Goal: Task Accomplishment & Management: Complete application form

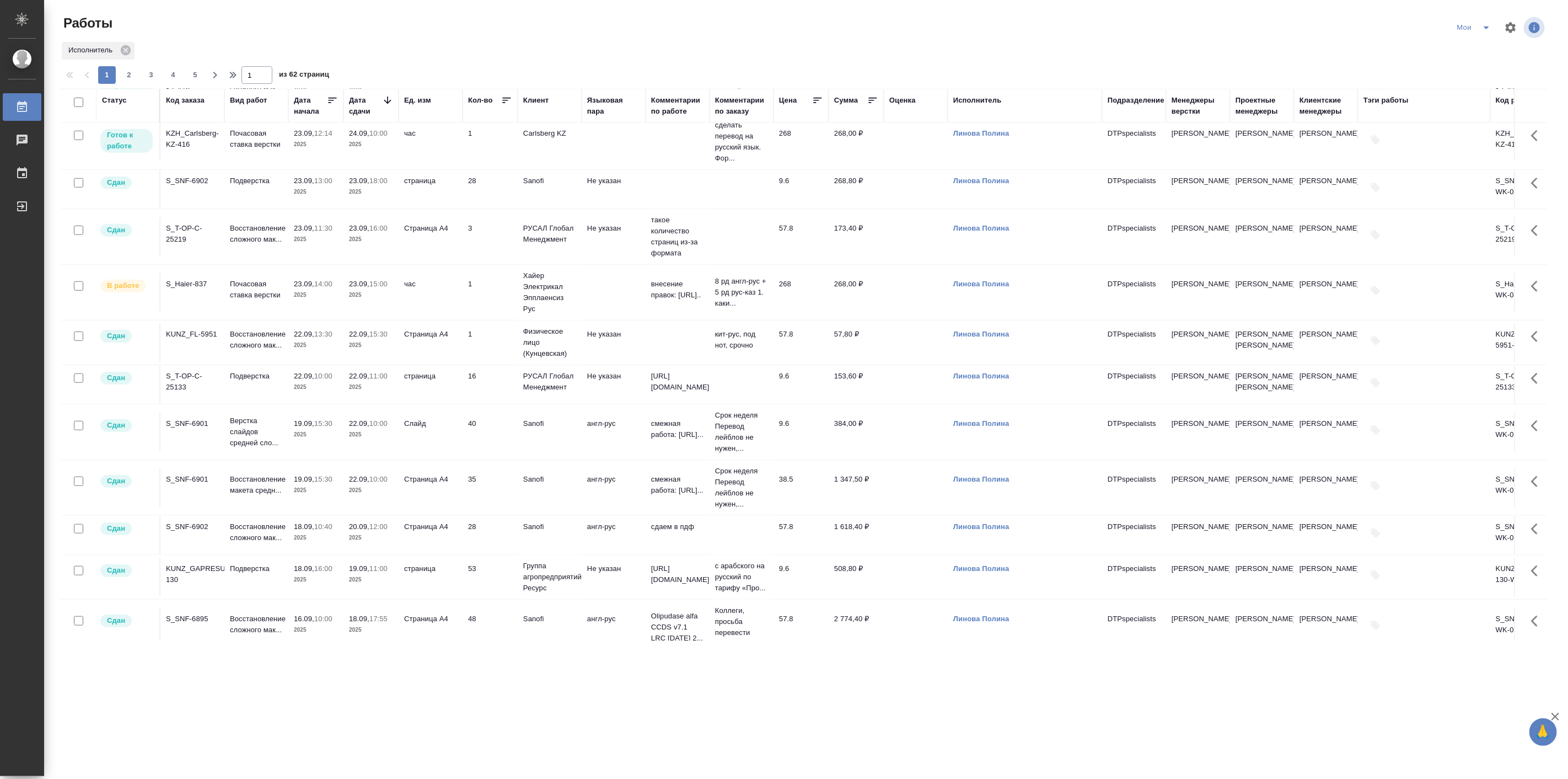
scroll to position [817, 0]
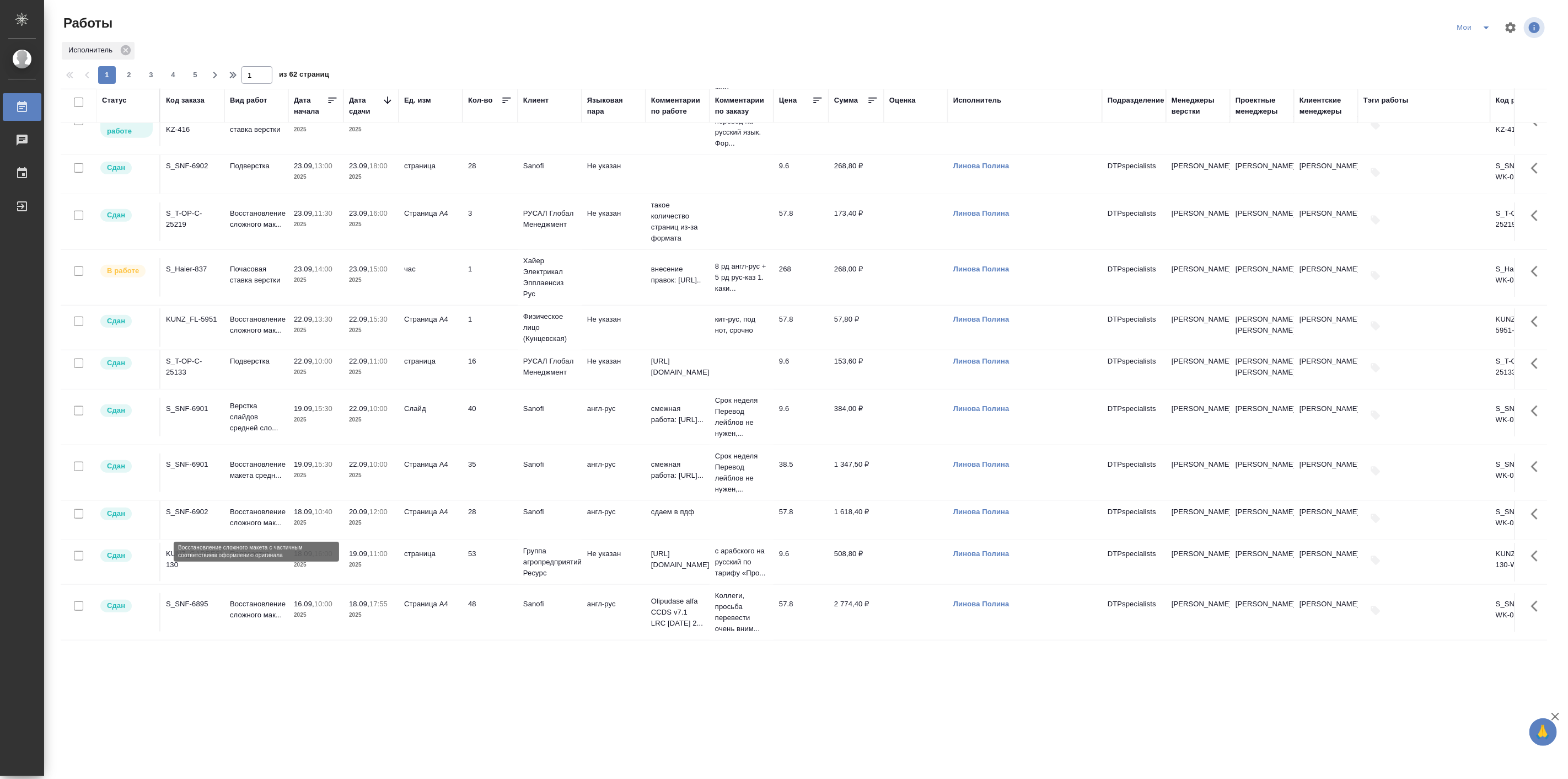
click at [254, 506] on p "Восстановление сложного мак..." at bounding box center [256, 517] width 53 height 22
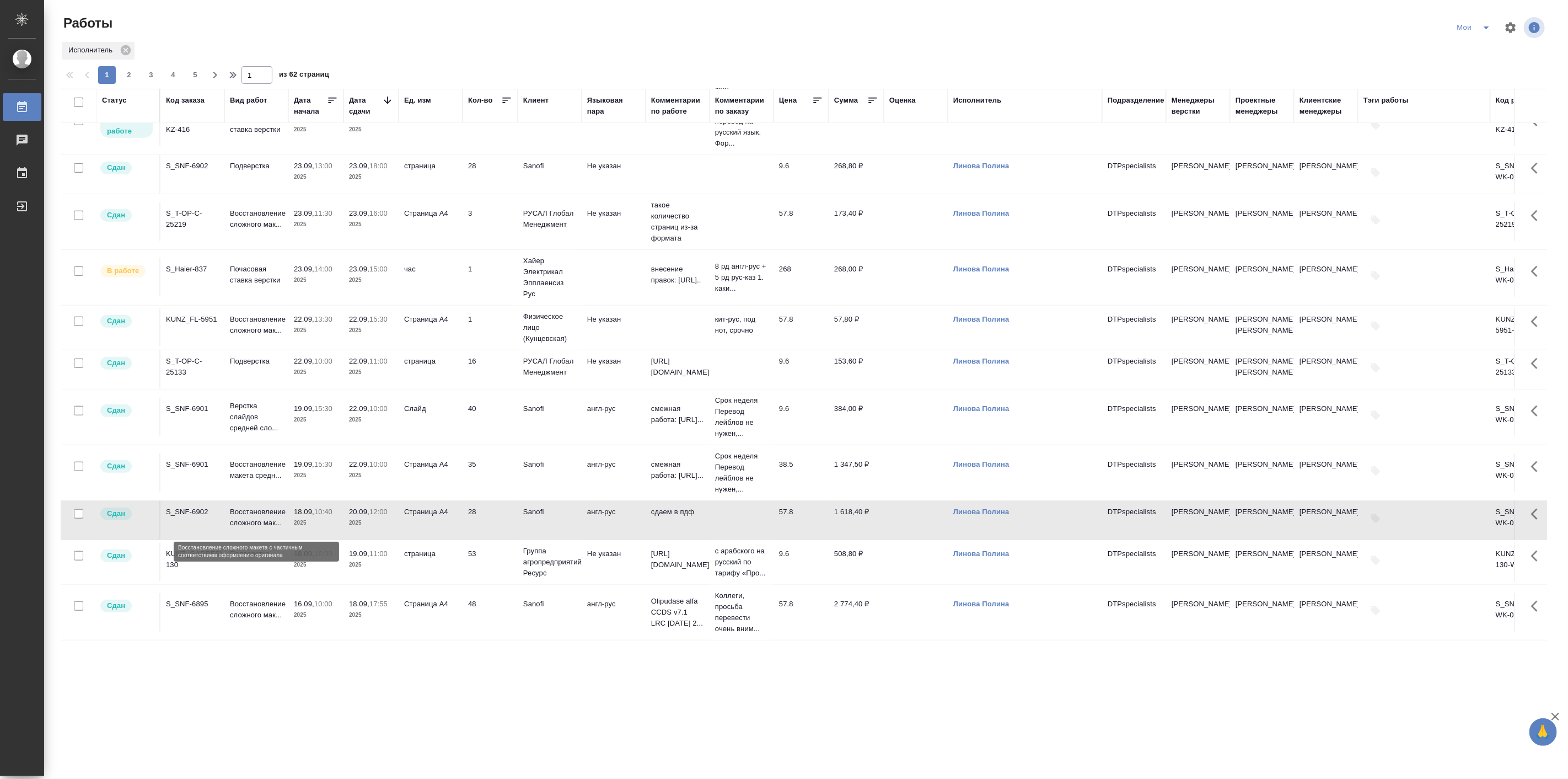
click at [251, 513] on p "Восстановление сложного мак..." at bounding box center [256, 517] width 53 height 22
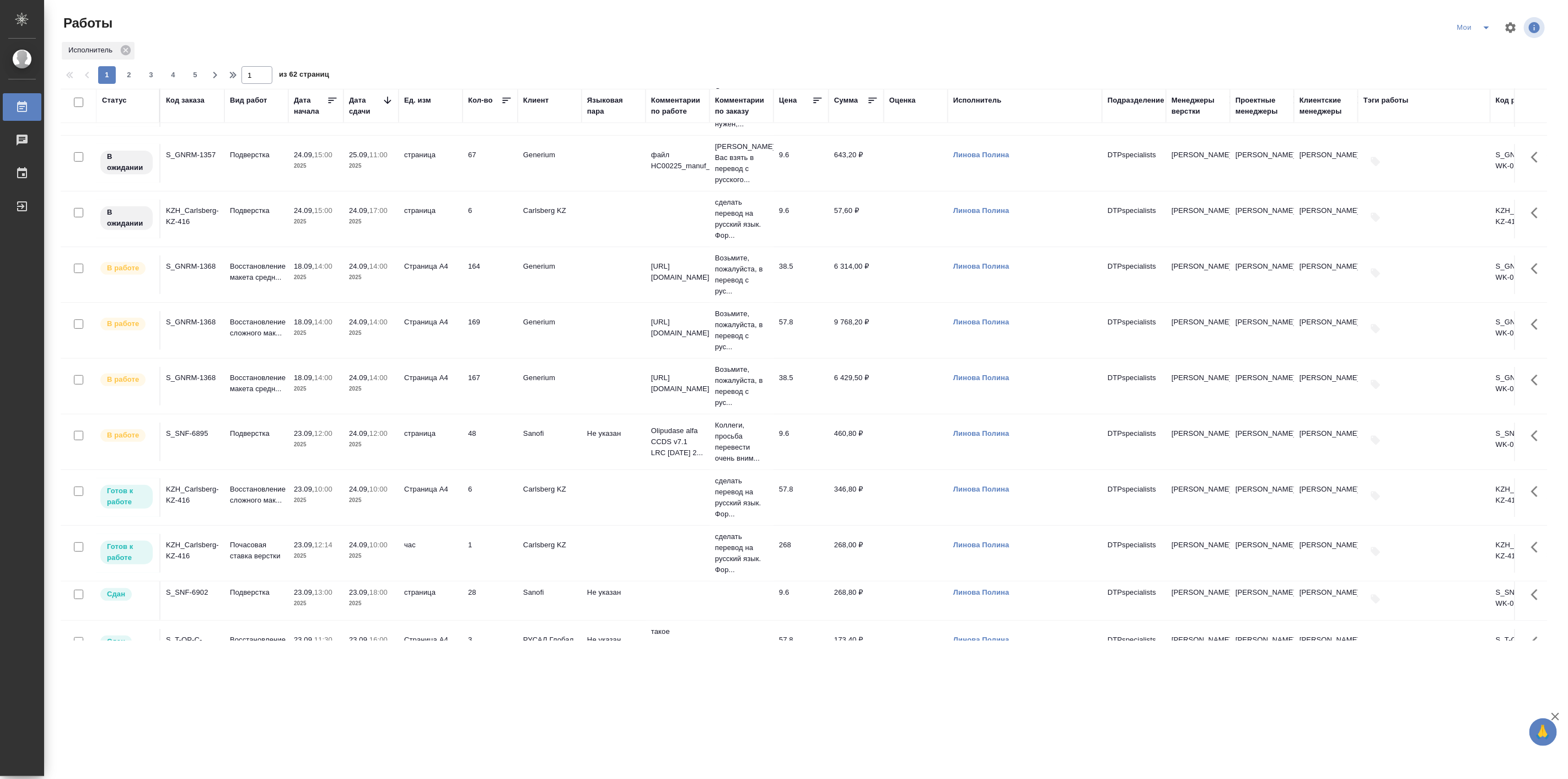
scroll to position [409, 0]
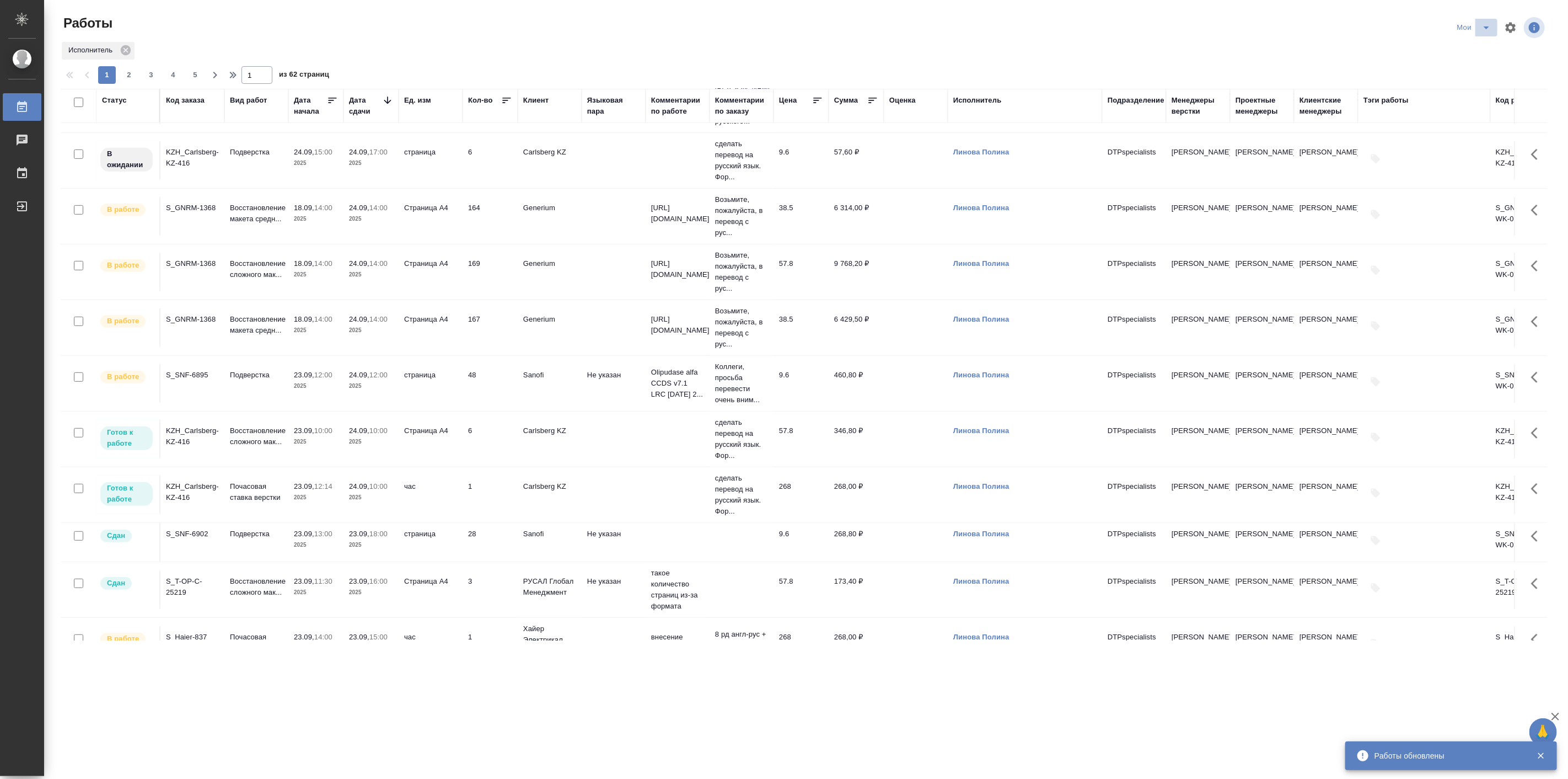
click at [1484, 20] on button "split button" at bounding box center [1486, 27] width 22 height 18
click at [1477, 76] on li "Подбор Лайт" at bounding box center [1475, 85] width 66 height 18
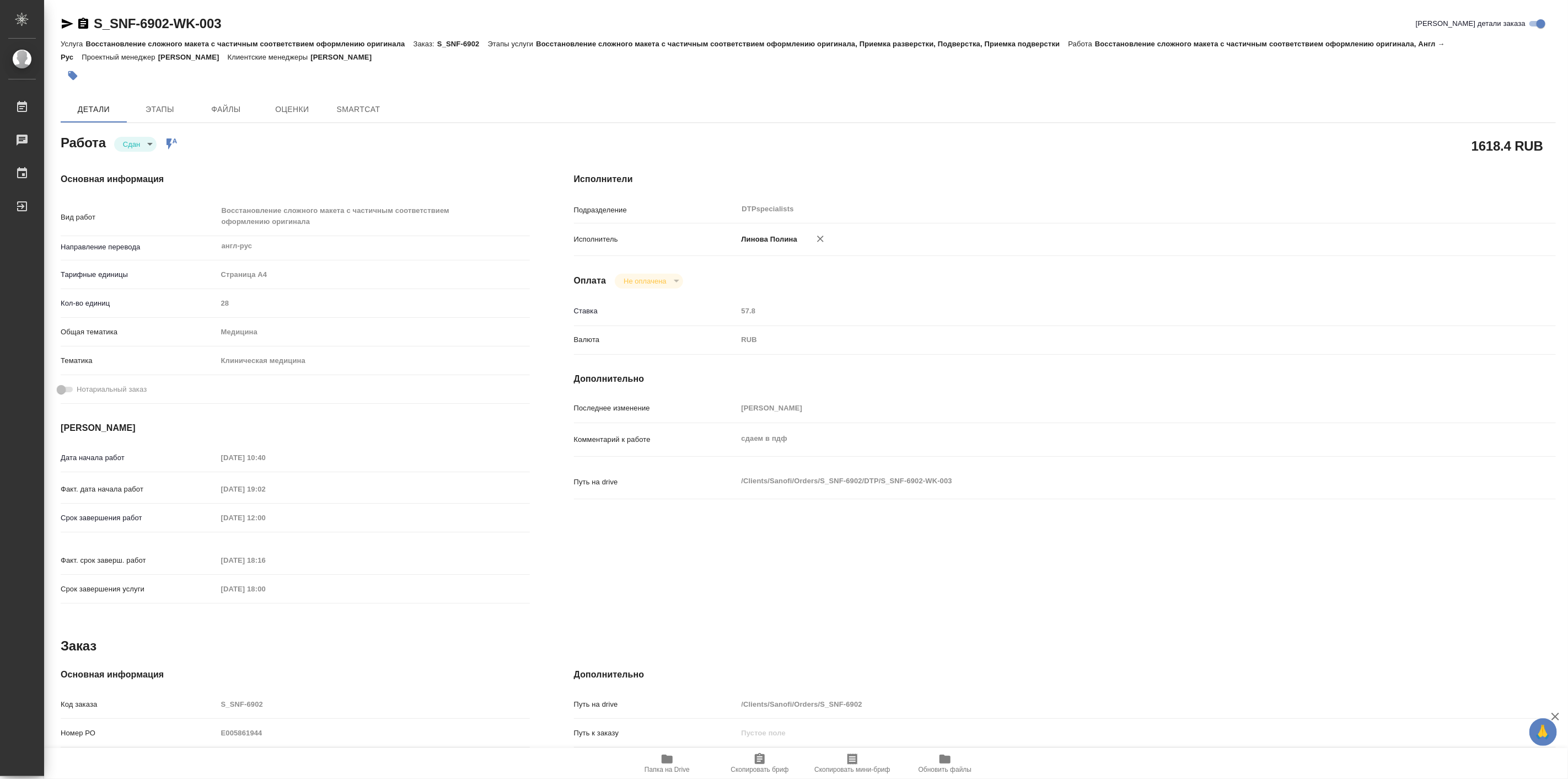
type textarea "x"
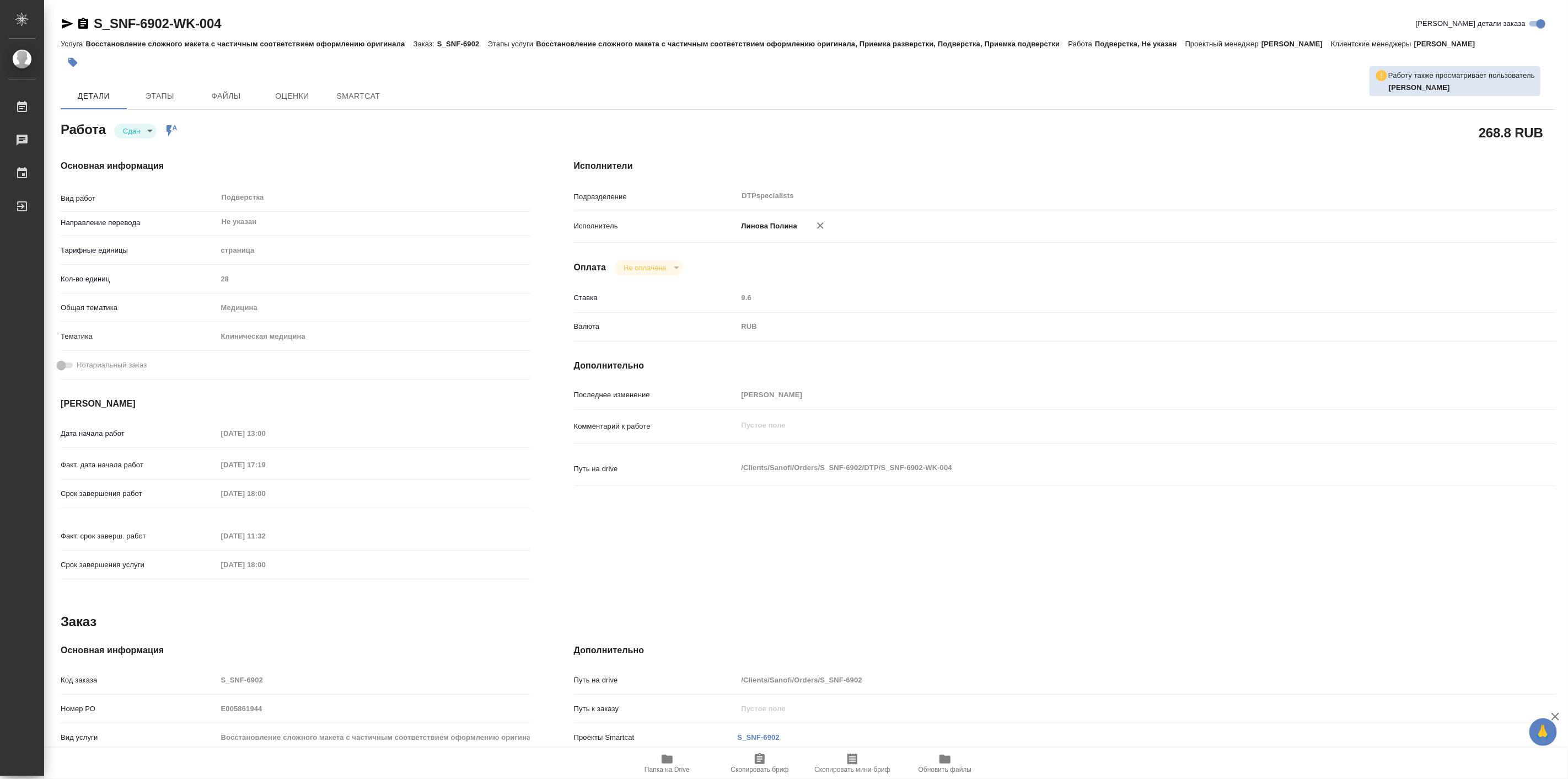
type textarea "x"
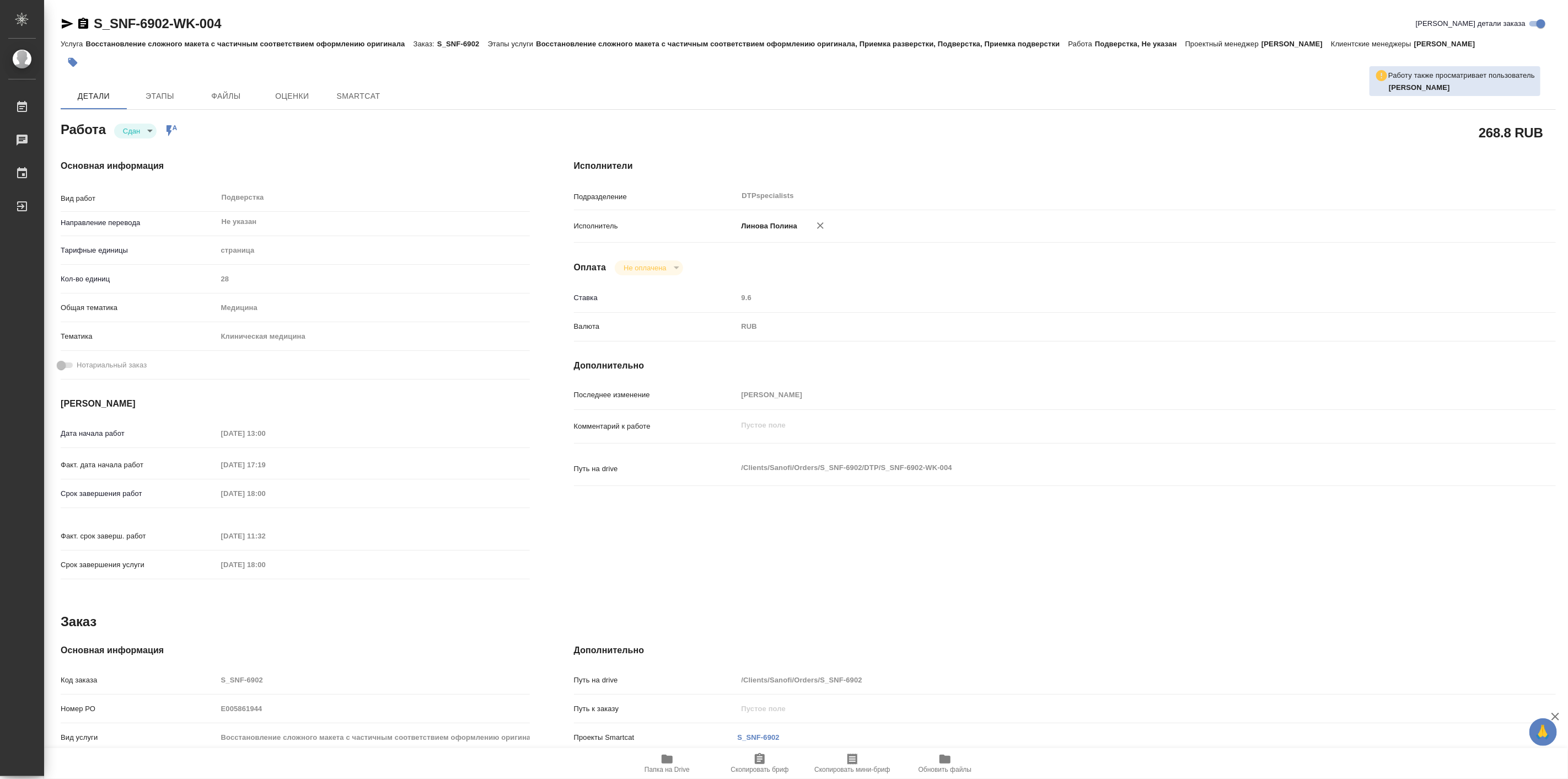
type textarea "x"
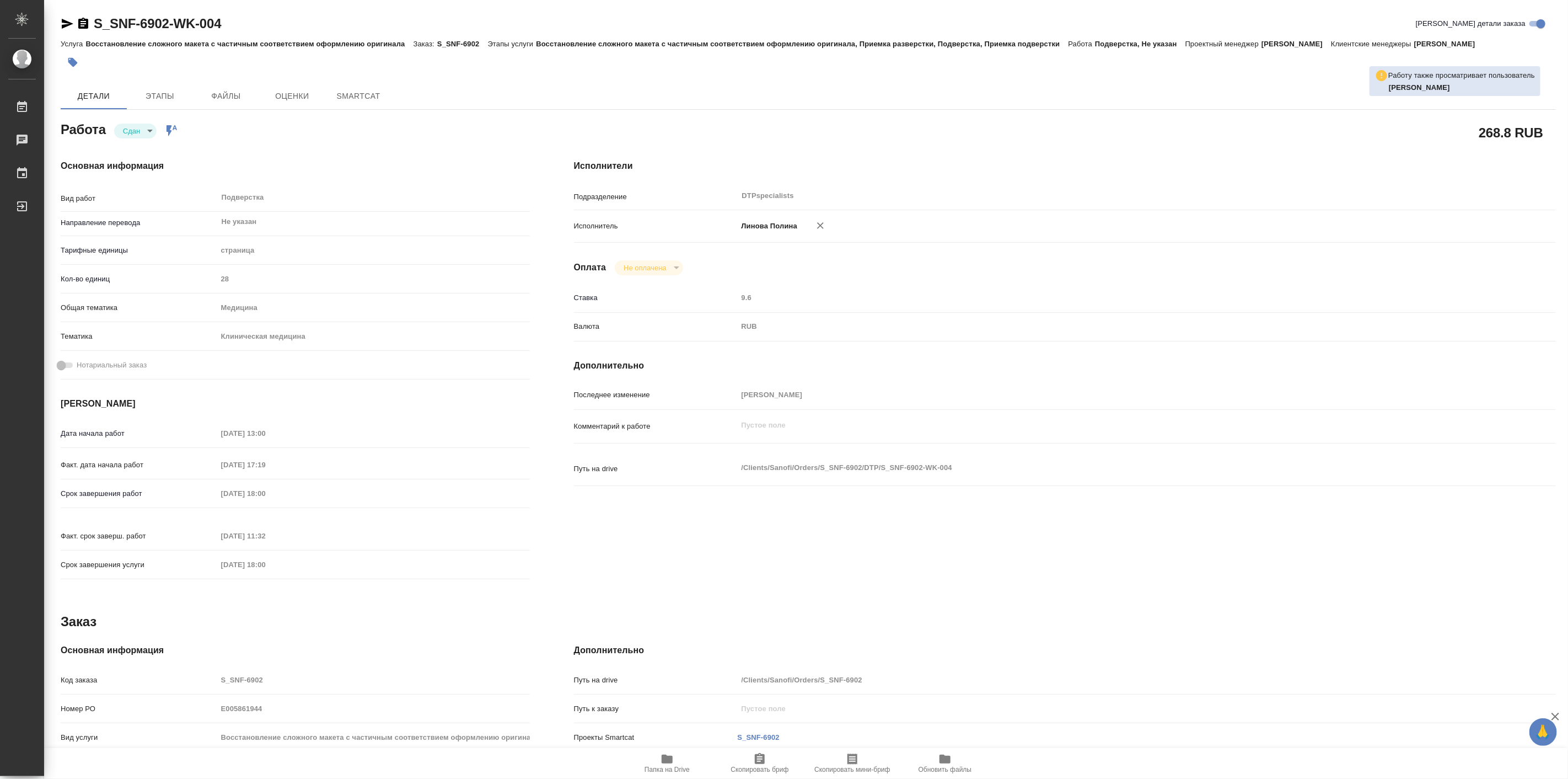
type textarea "x"
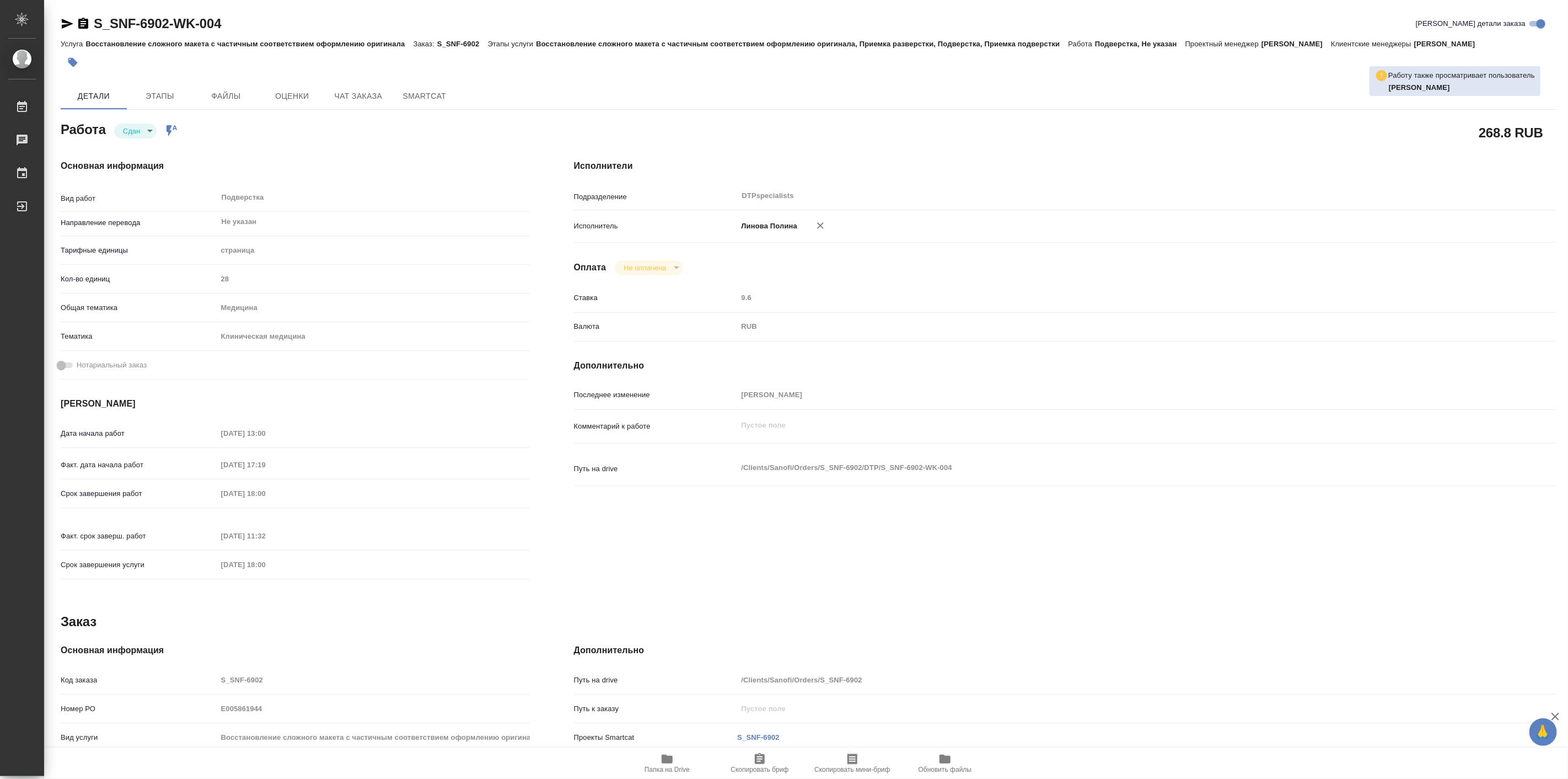
type textarea "x"
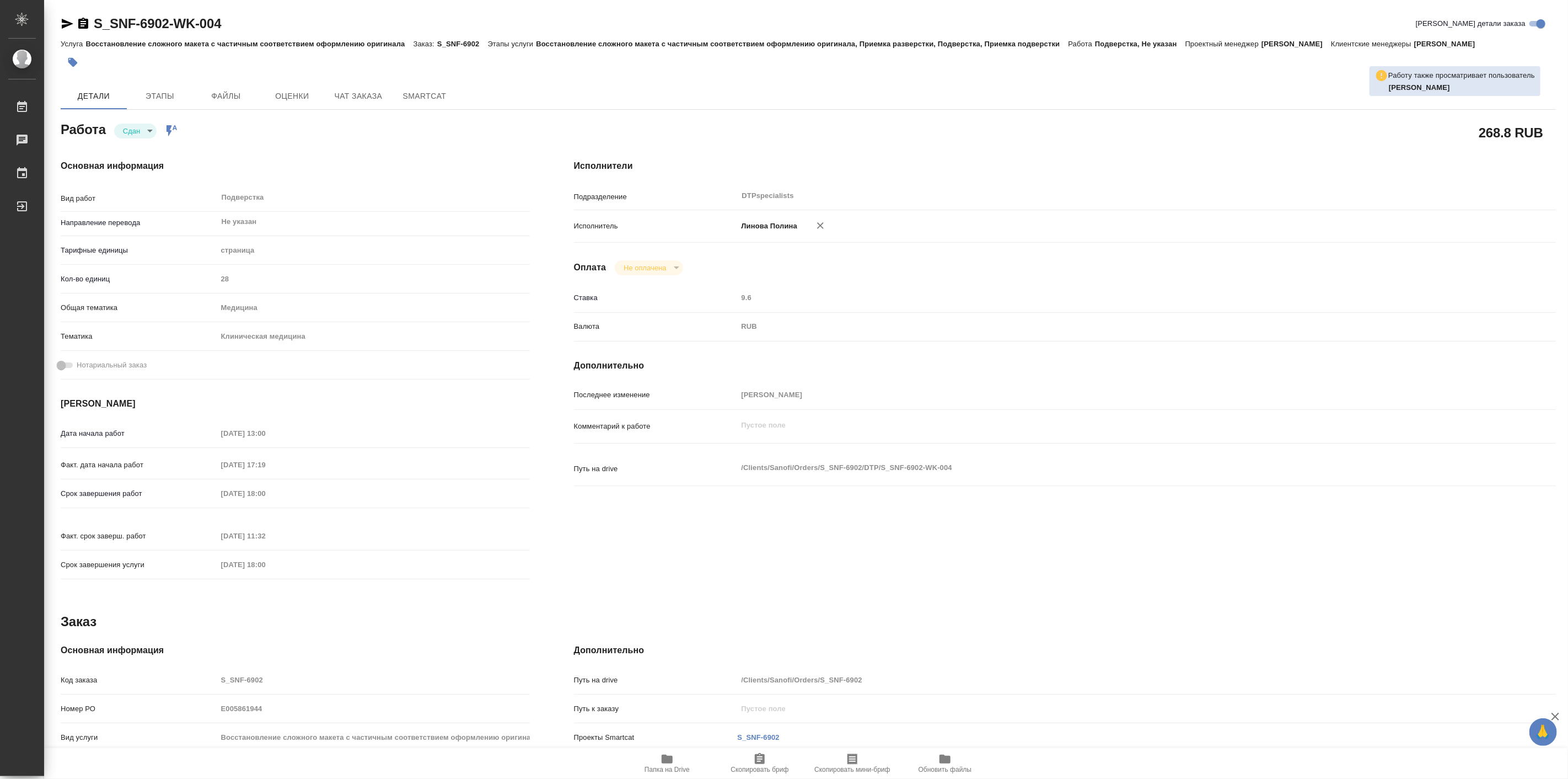
click at [666, 764] on icon "button" at bounding box center [667, 759] width 13 height 13
type textarea "x"
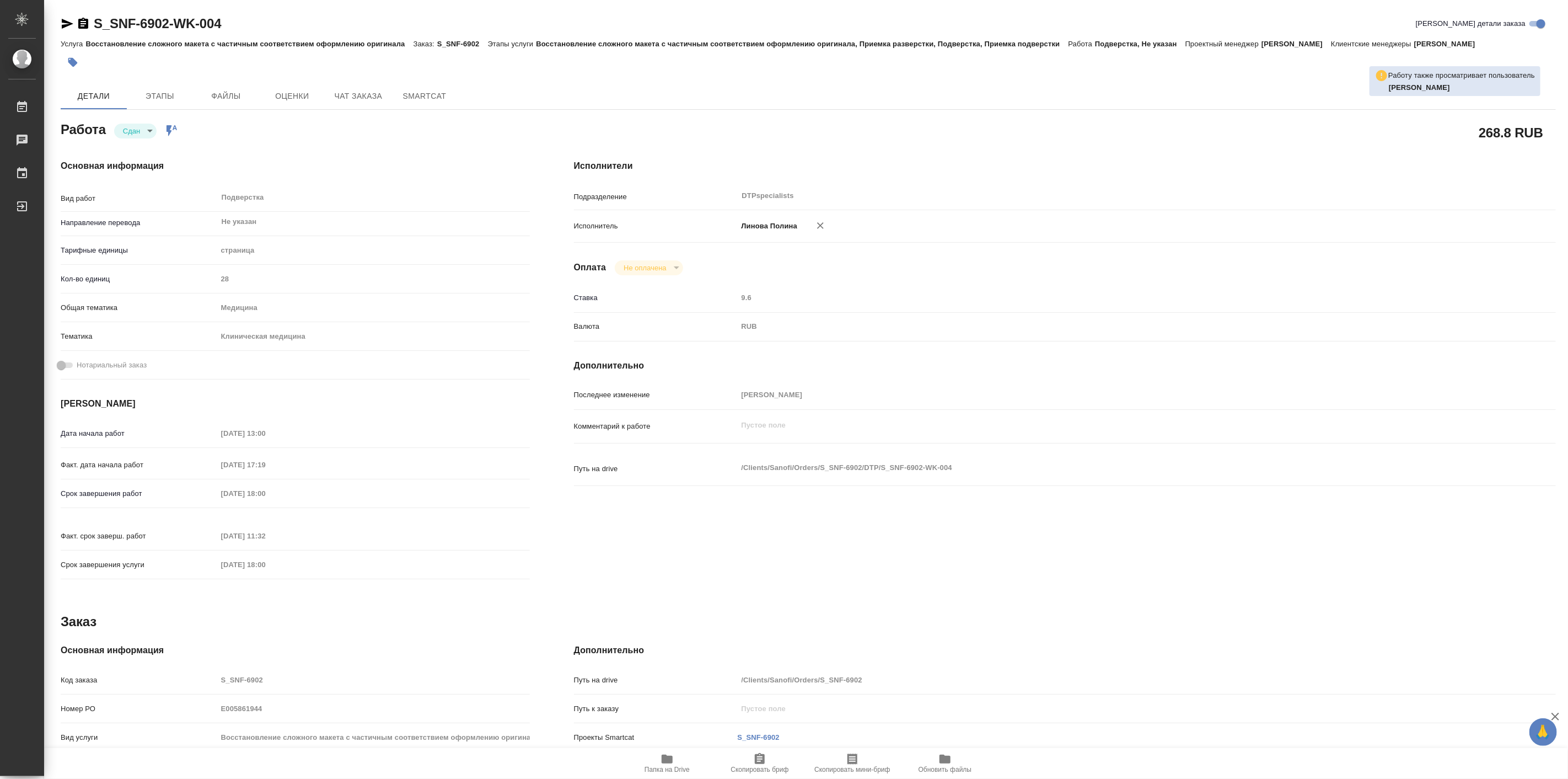
type textarea "x"
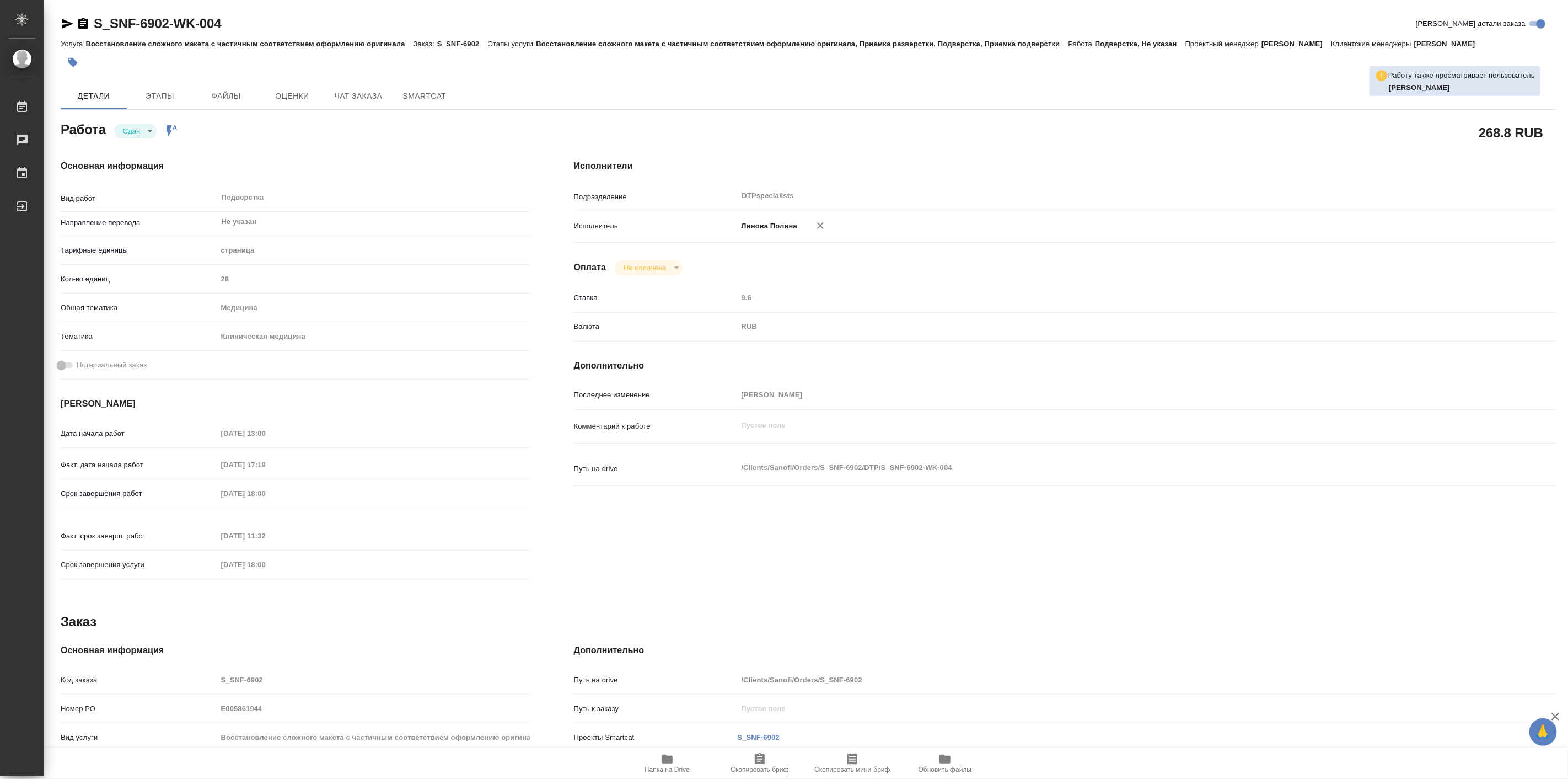
type textarea "x"
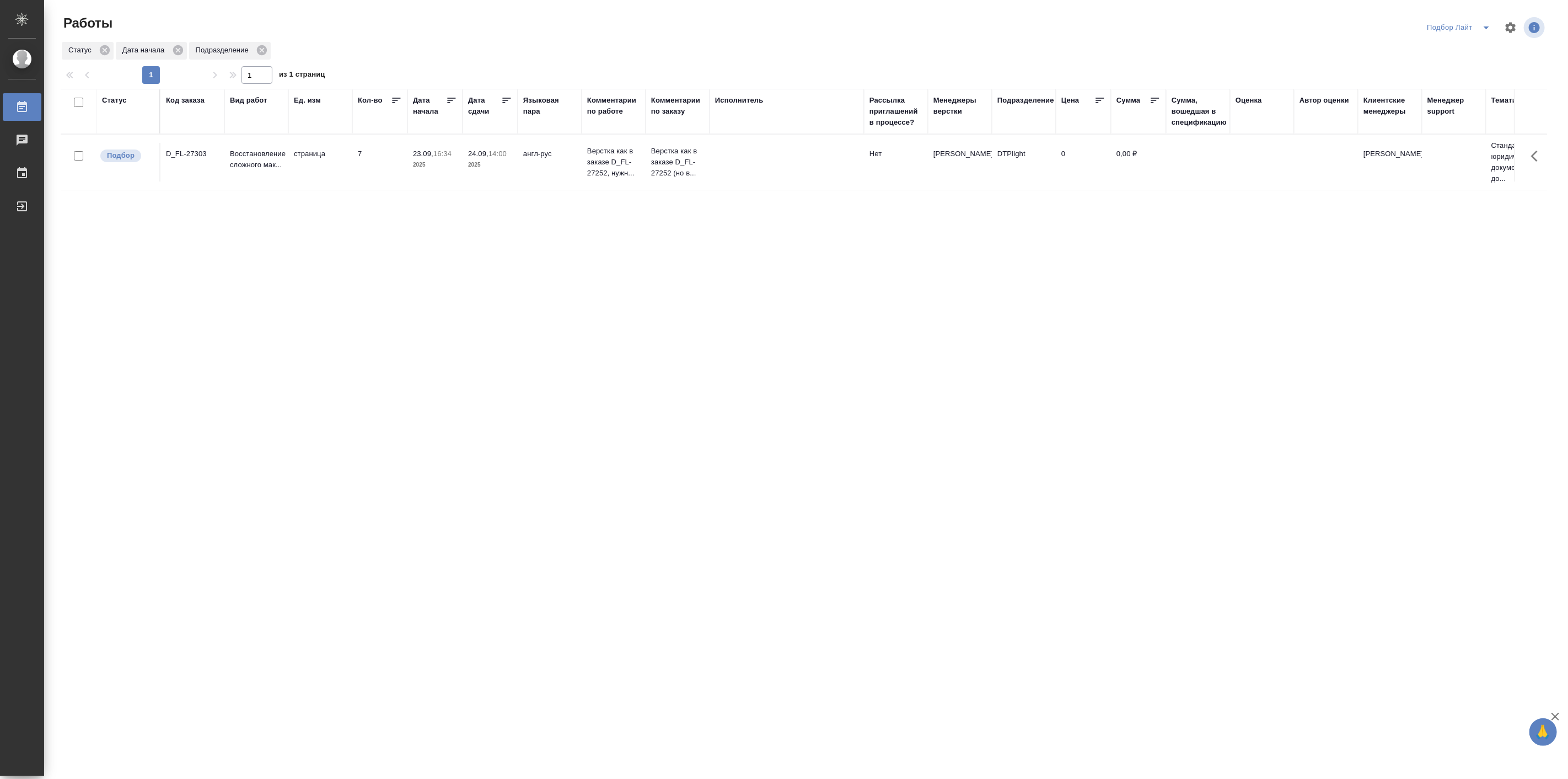
click at [1482, 26] on icon "split button" at bounding box center [1486, 27] width 13 height 13
click at [1447, 83] on li "Мои" at bounding box center [1459, 85] width 75 height 18
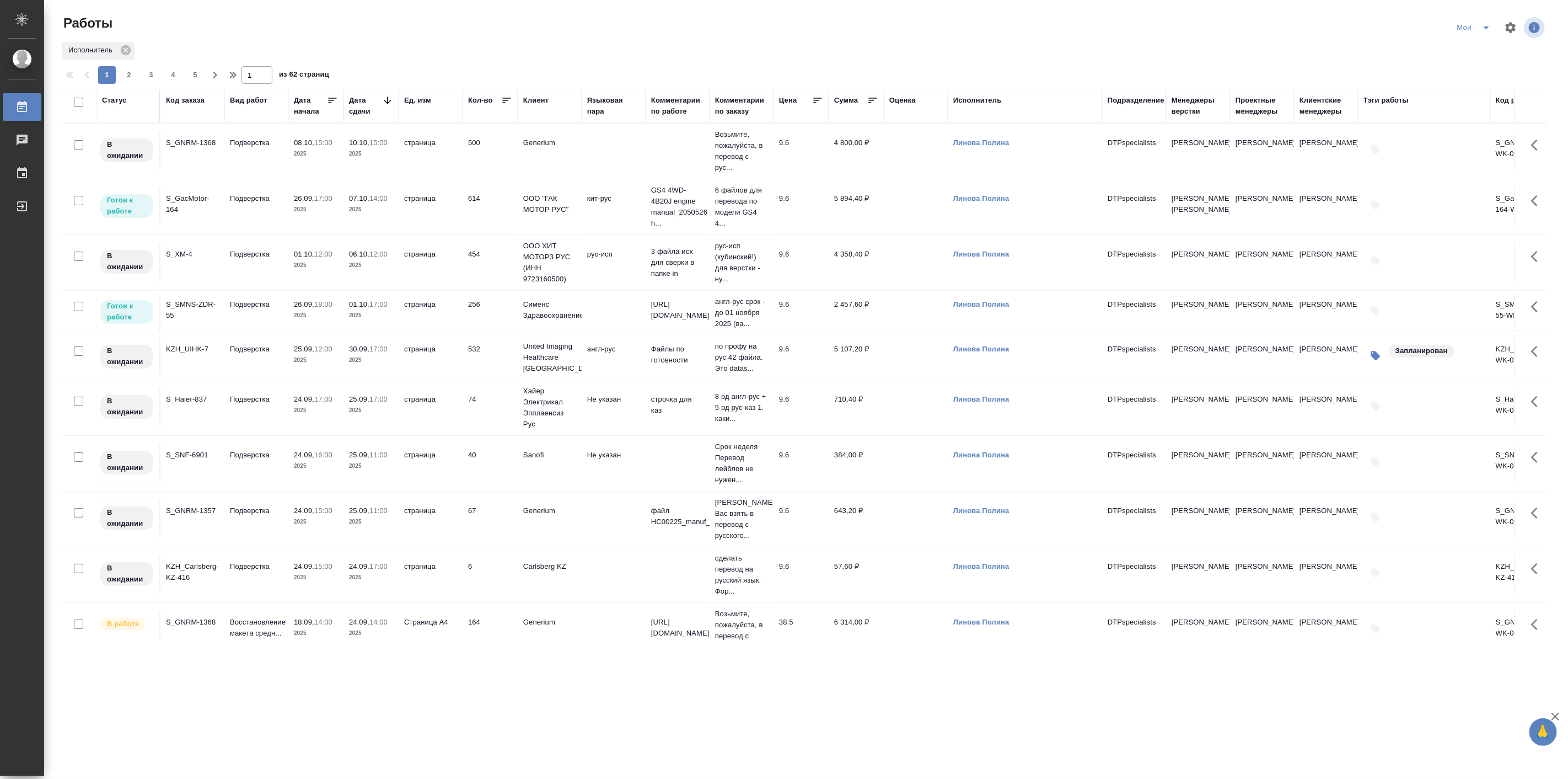
scroll to position [409, 0]
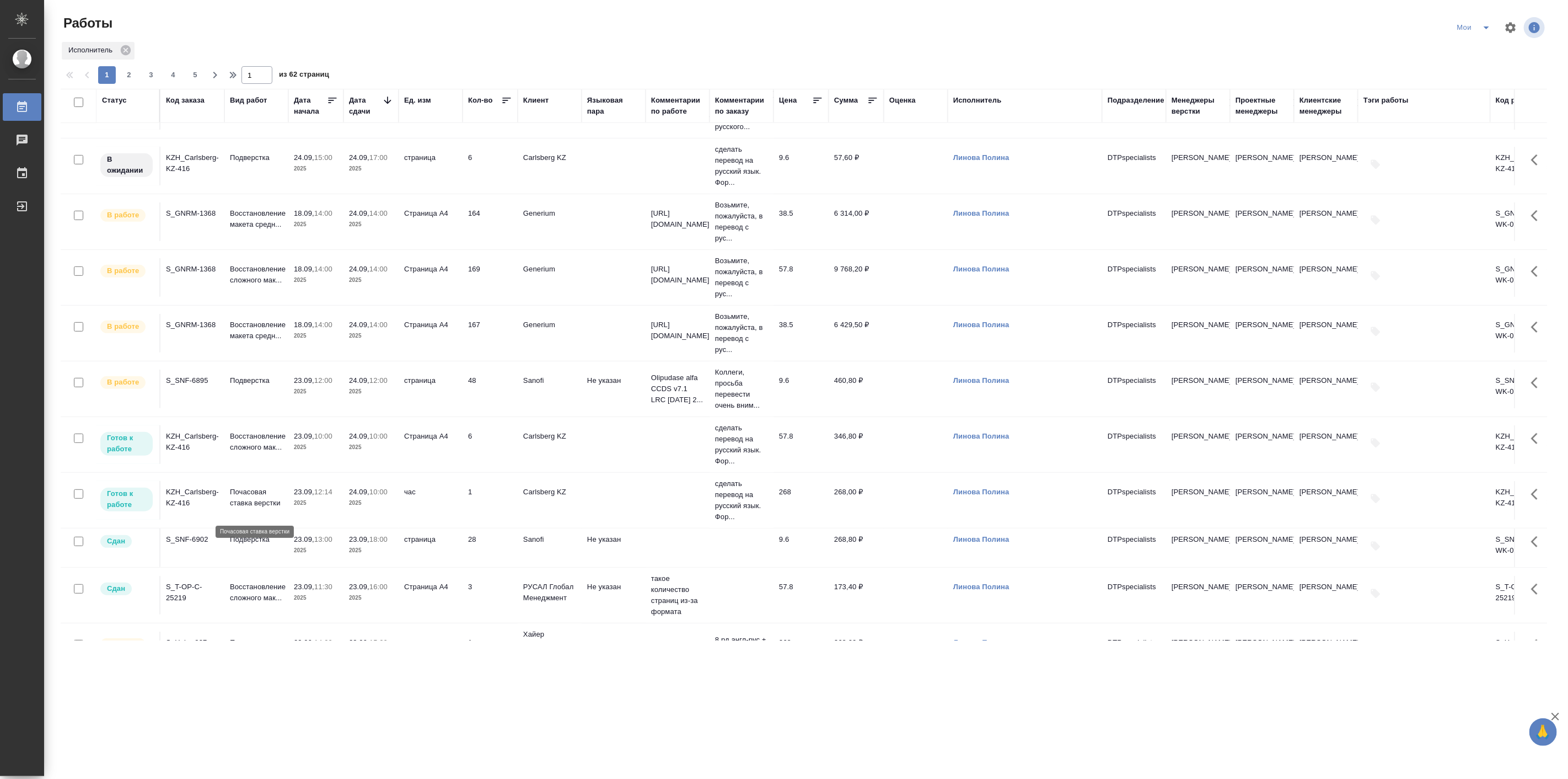
click at [250, 506] on p "Почасовая ставка верстки" at bounding box center [256, 498] width 53 height 22
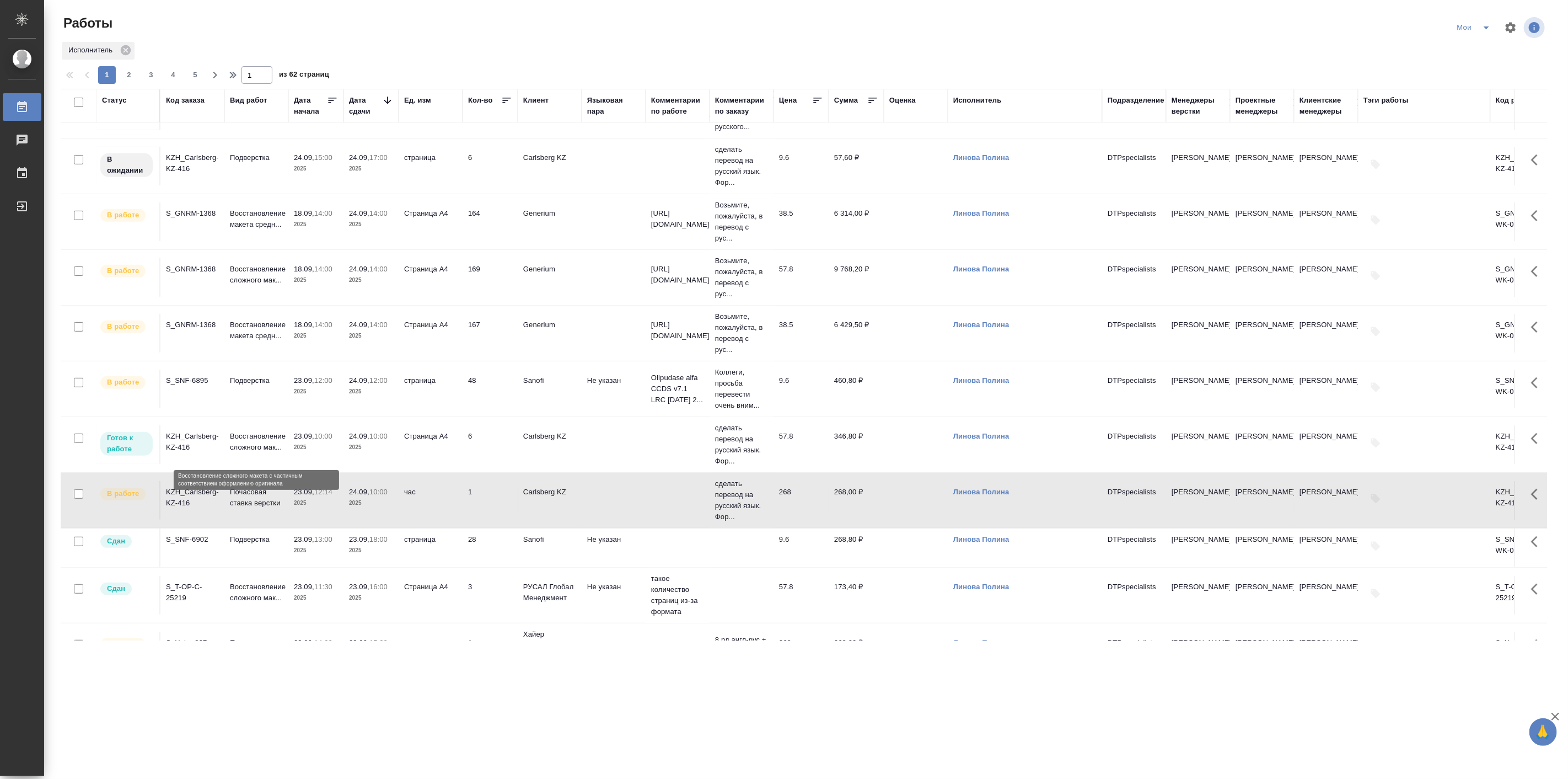
click at [265, 435] on p "Восстановление сложного мак..." at bounding box center [256, 442] width 53 height 22
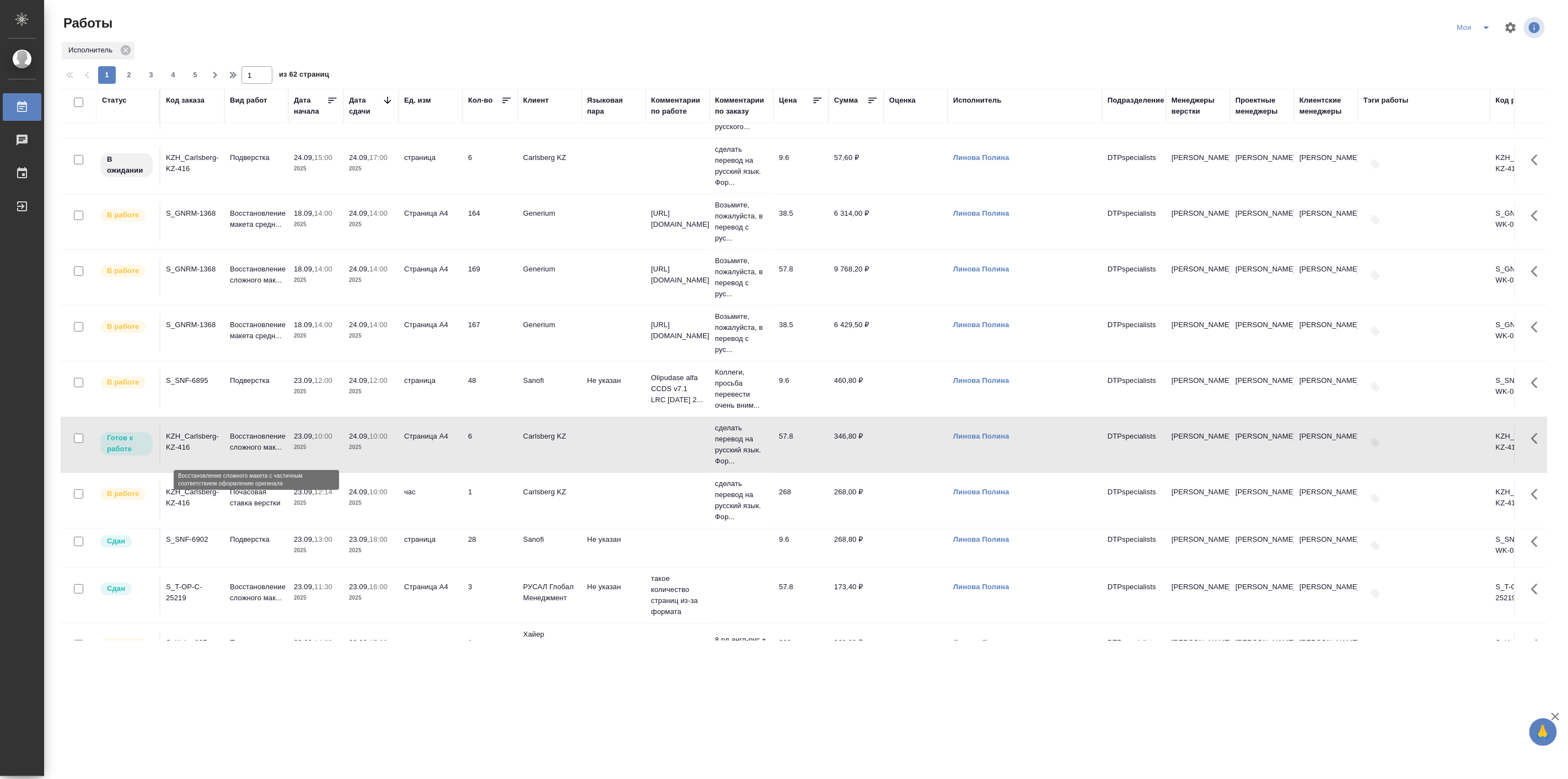
click at [265, 435] on p "Восстановление сложного мак..." at bounding box center [256, 442] width 53 height 22
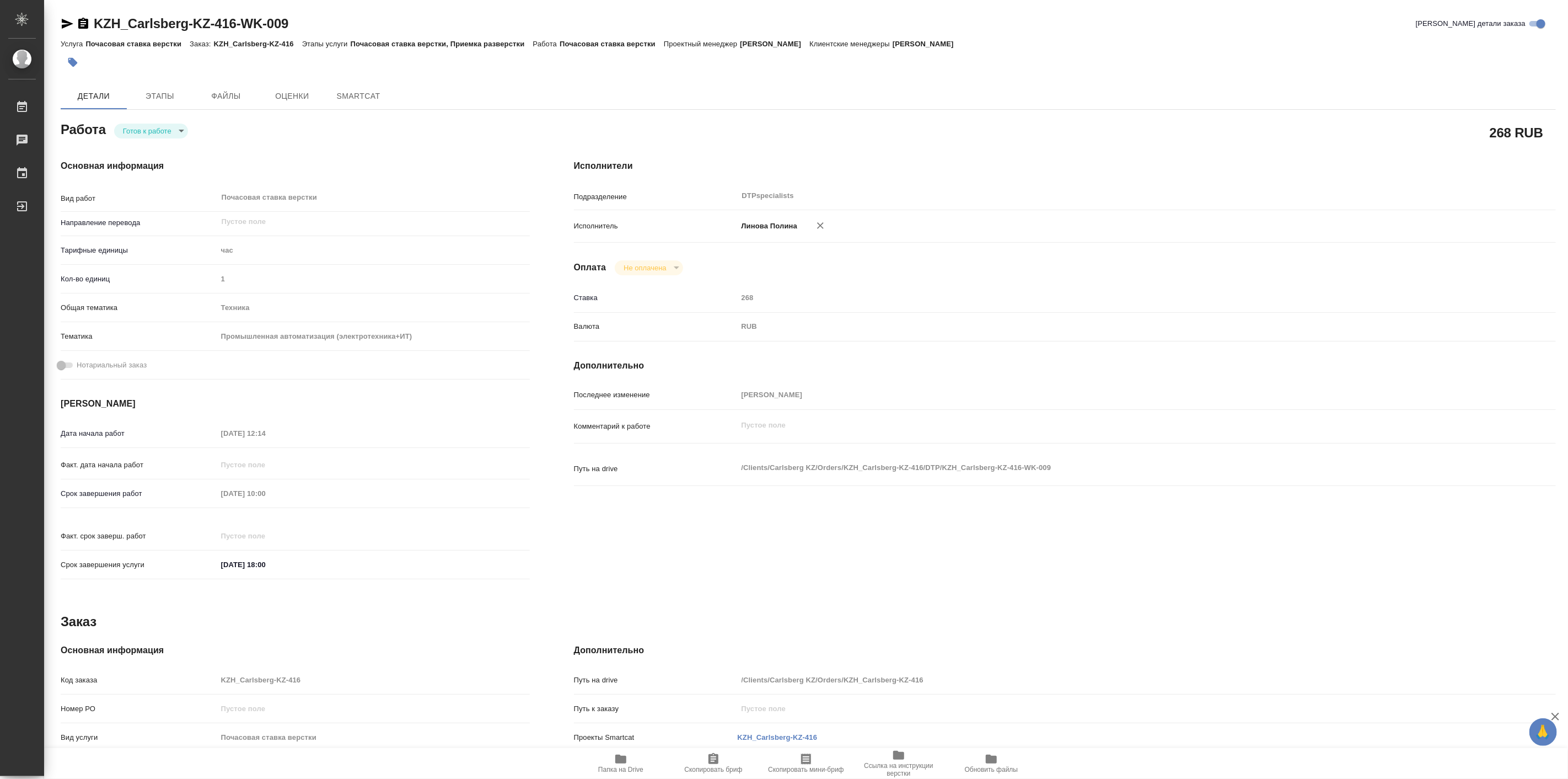
type textarea "x"
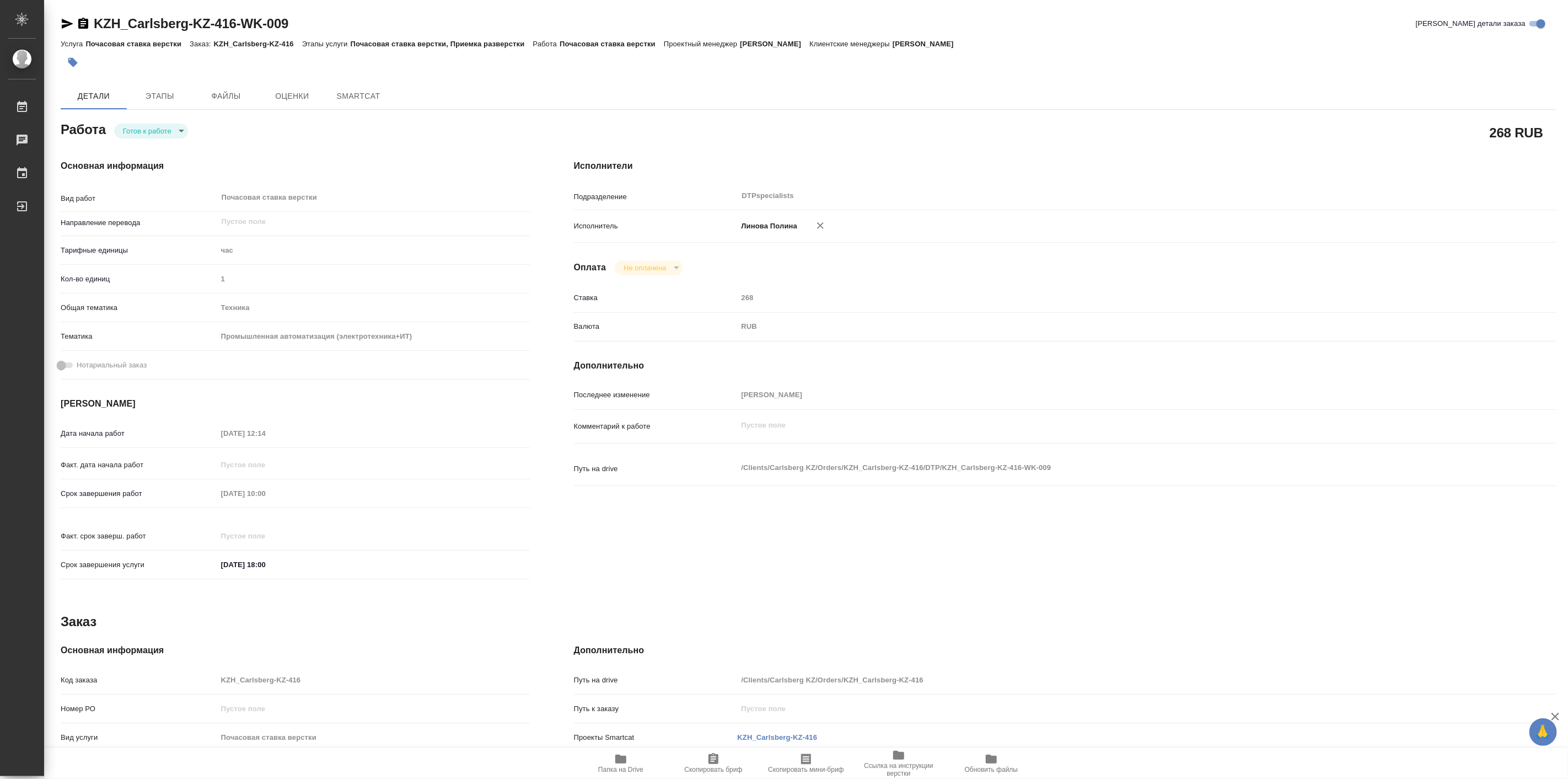
type textarea "x"
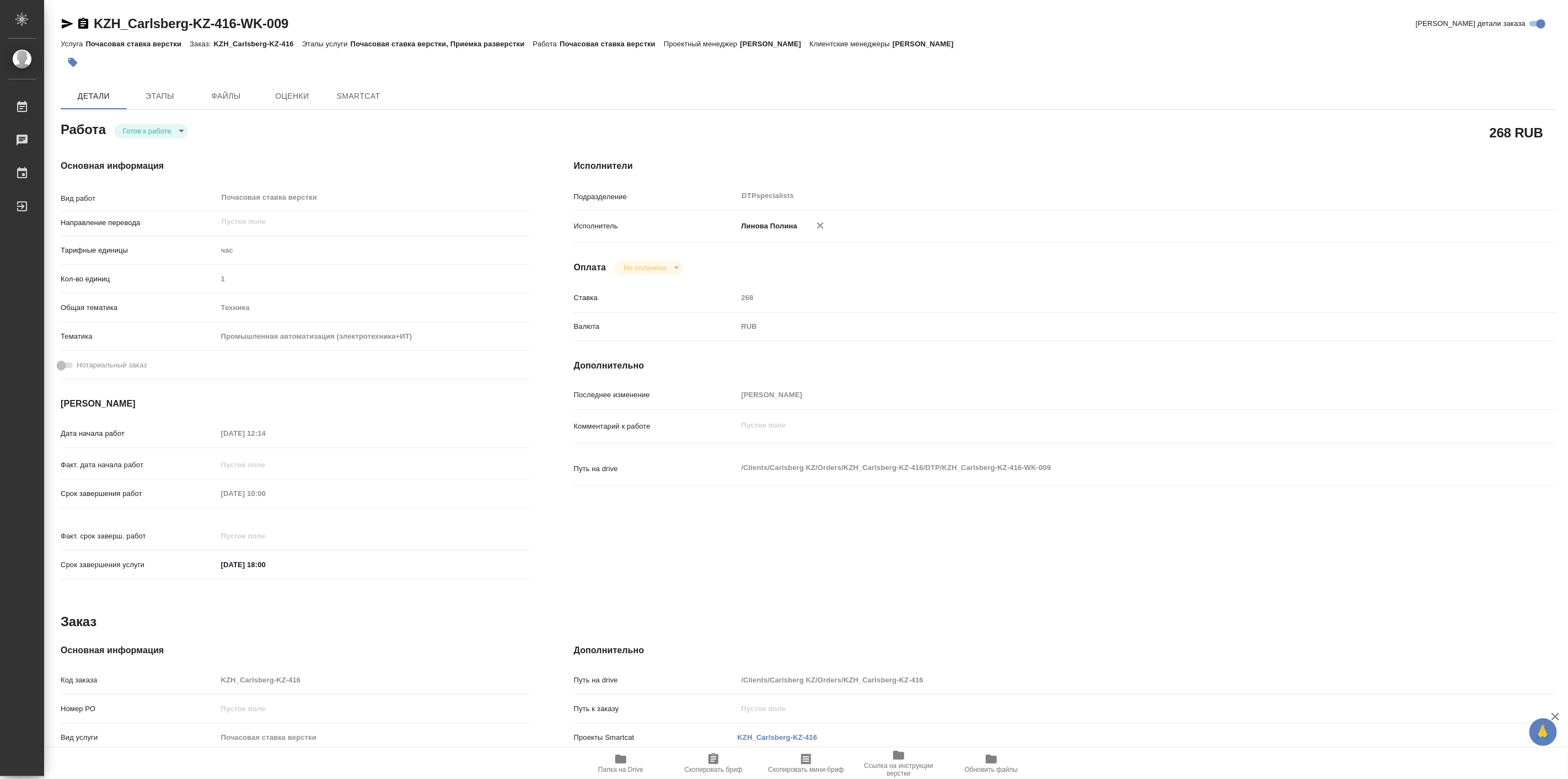
type textarea "x"
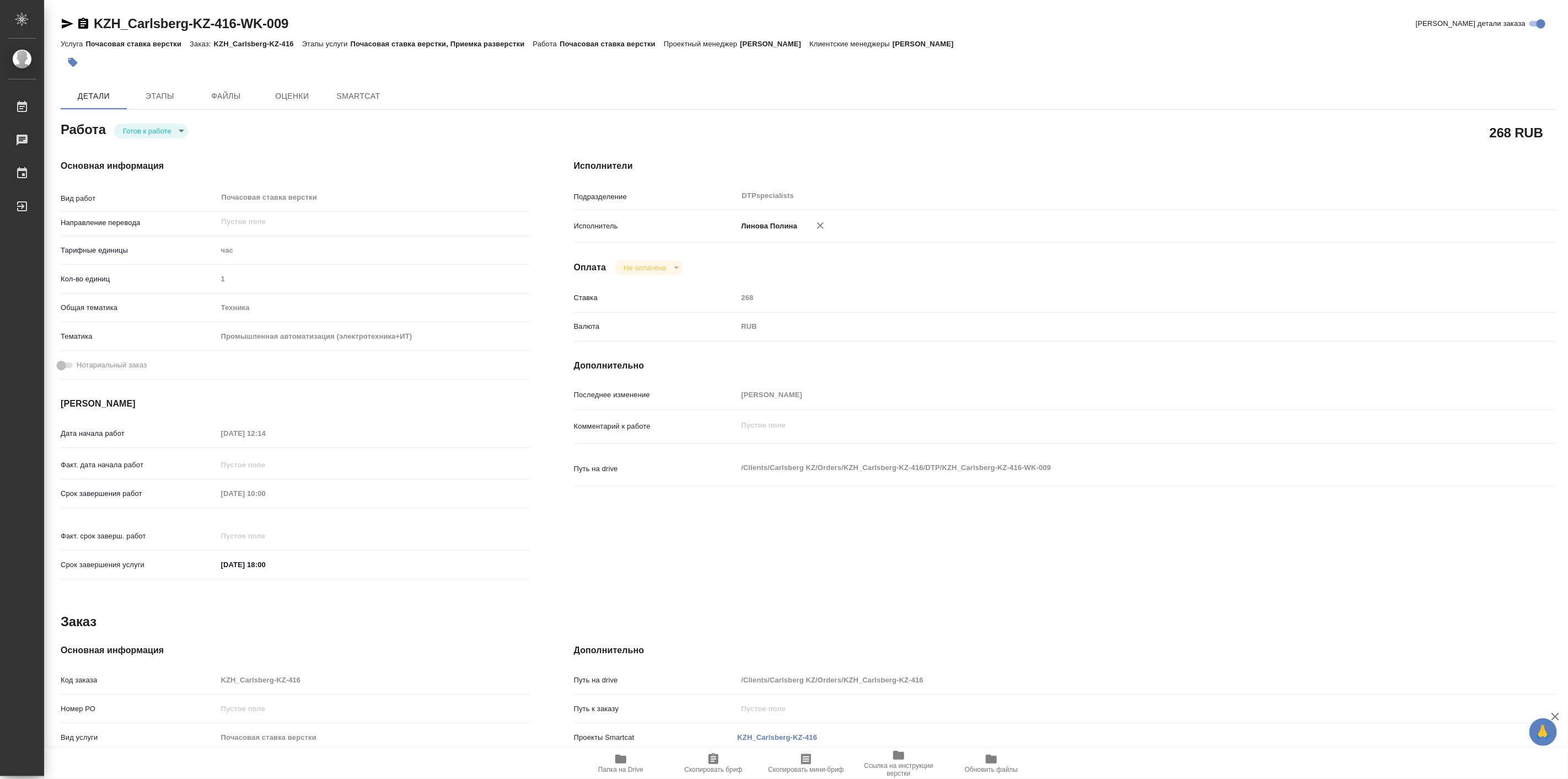
type textarea "x"
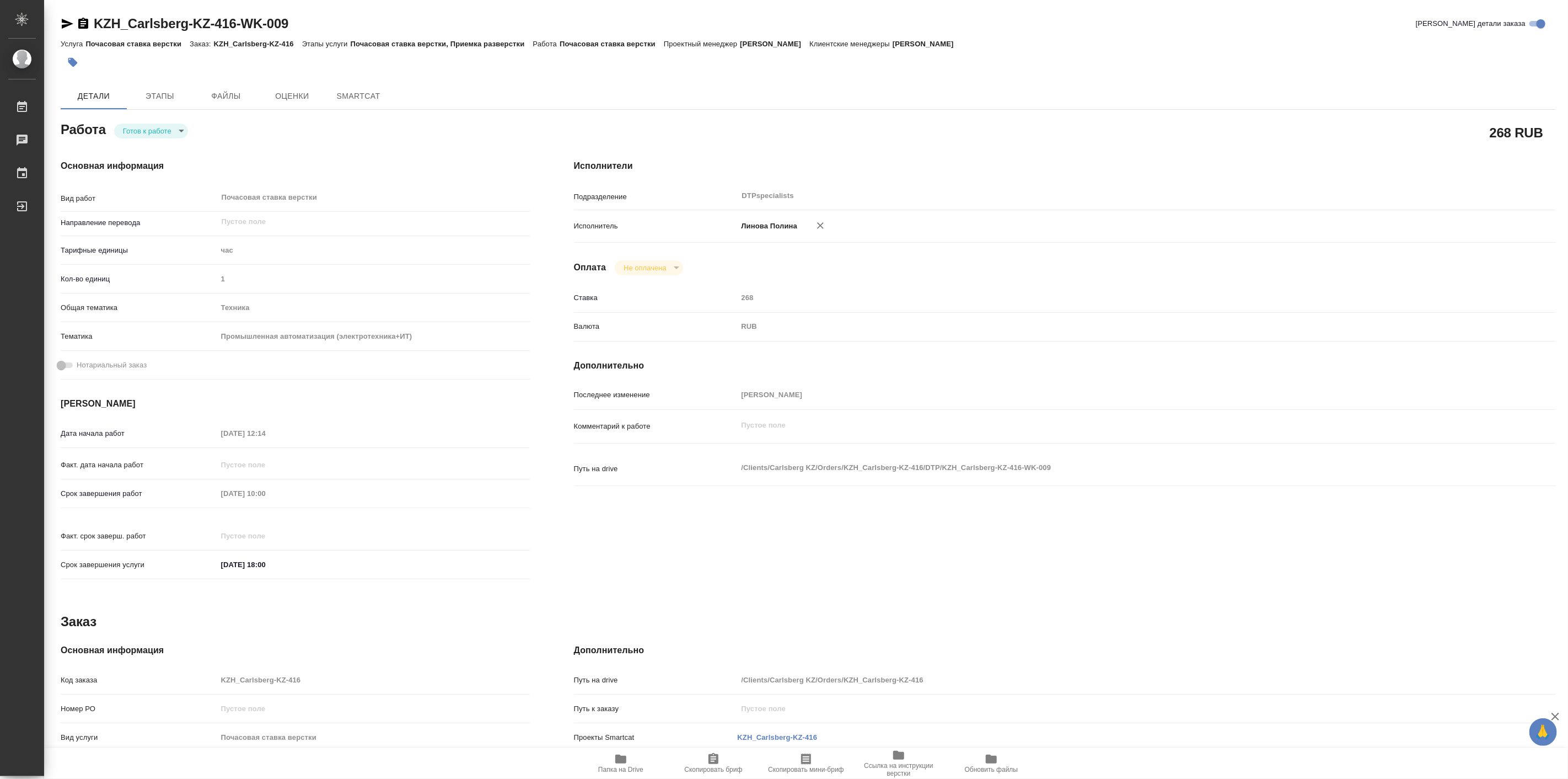
type textarea "x"
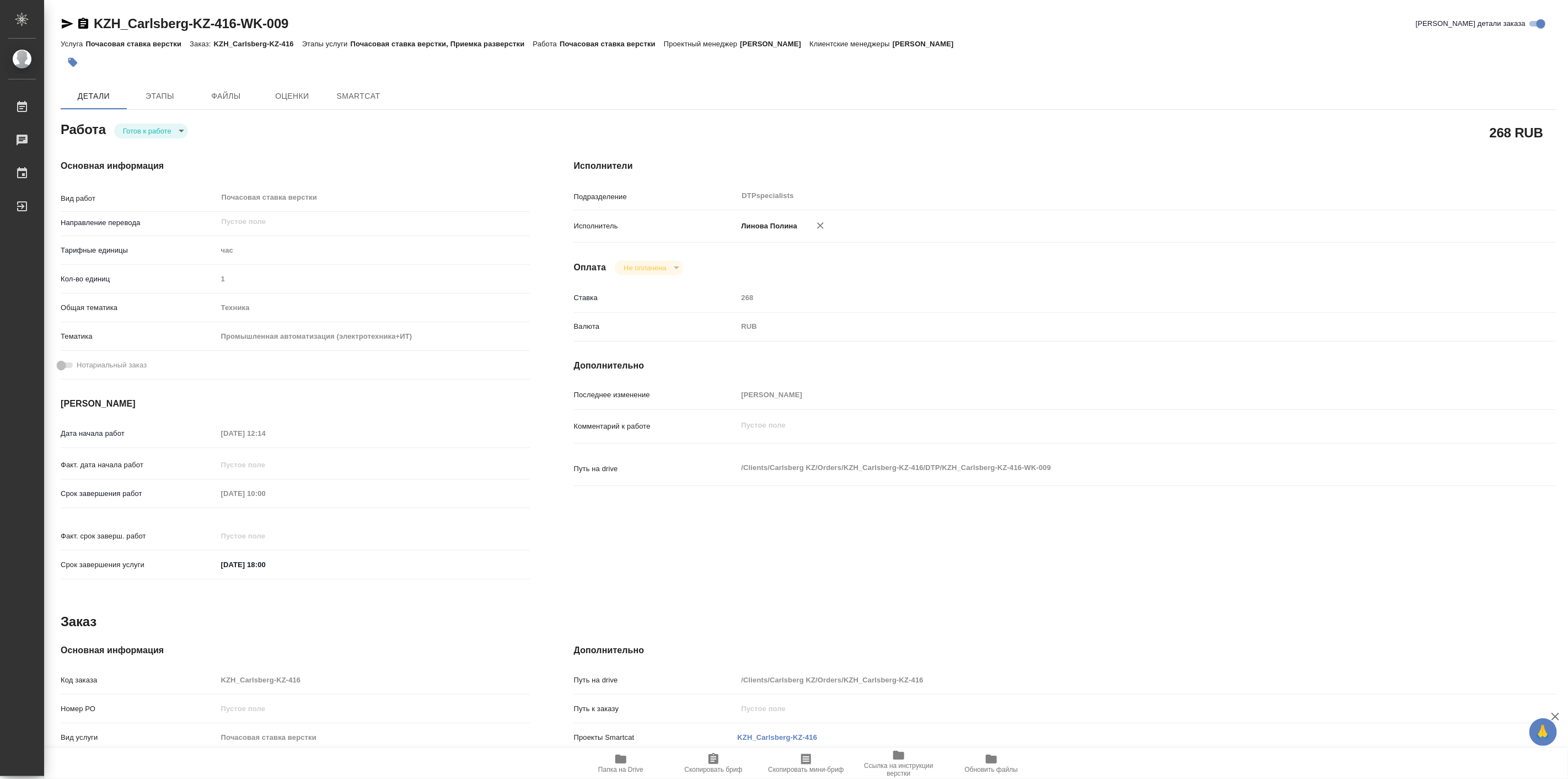
click at [167, 129] on body "🙏 .cls-1 fill:#fff; AWATERA [PERSON_NAME] Работы Чаты График Выйти KZH_Carlsber…" at bounding box center [784, 389] width 1568 height 779
type textarea "x"
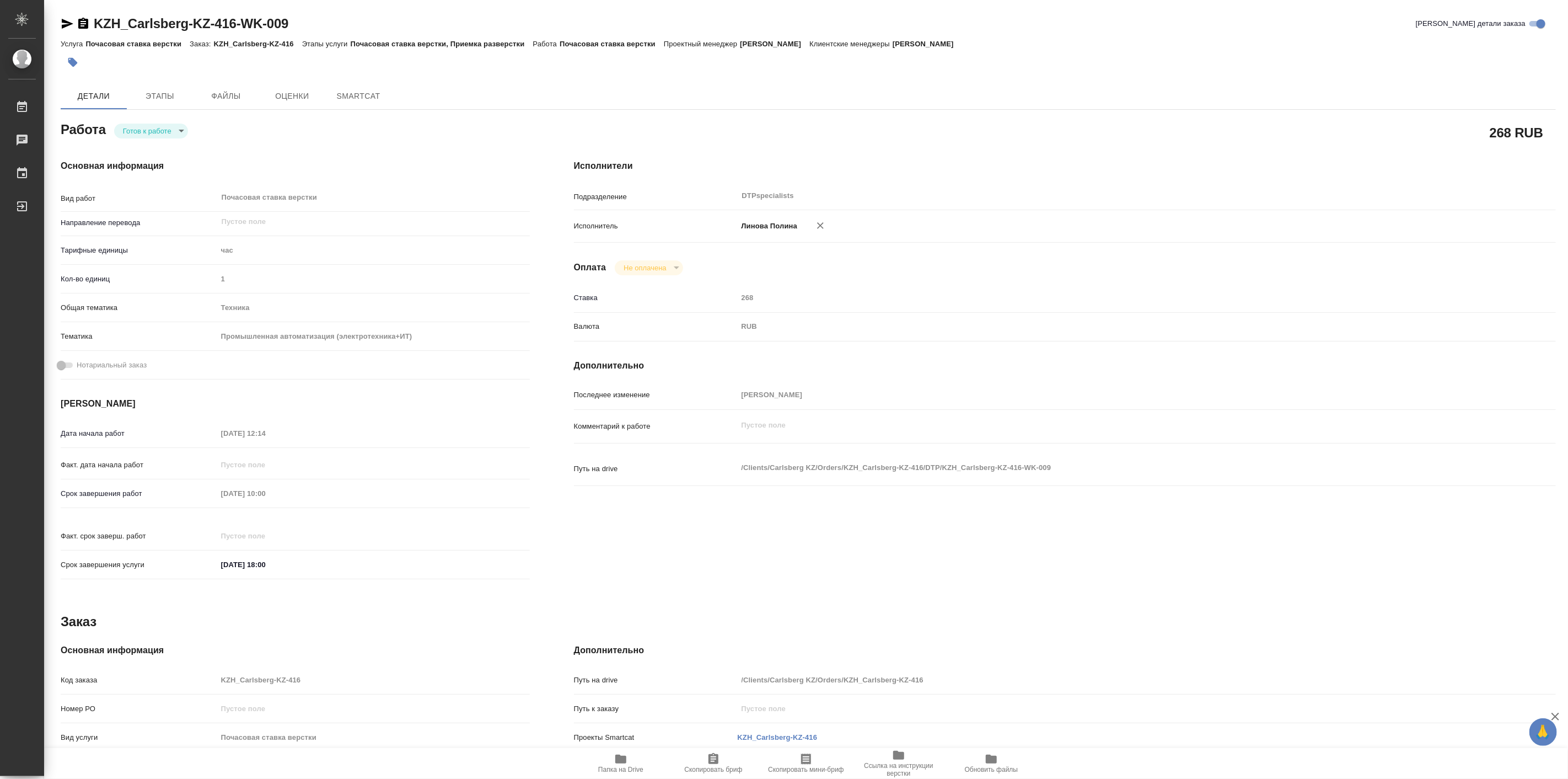
type textarea "x"
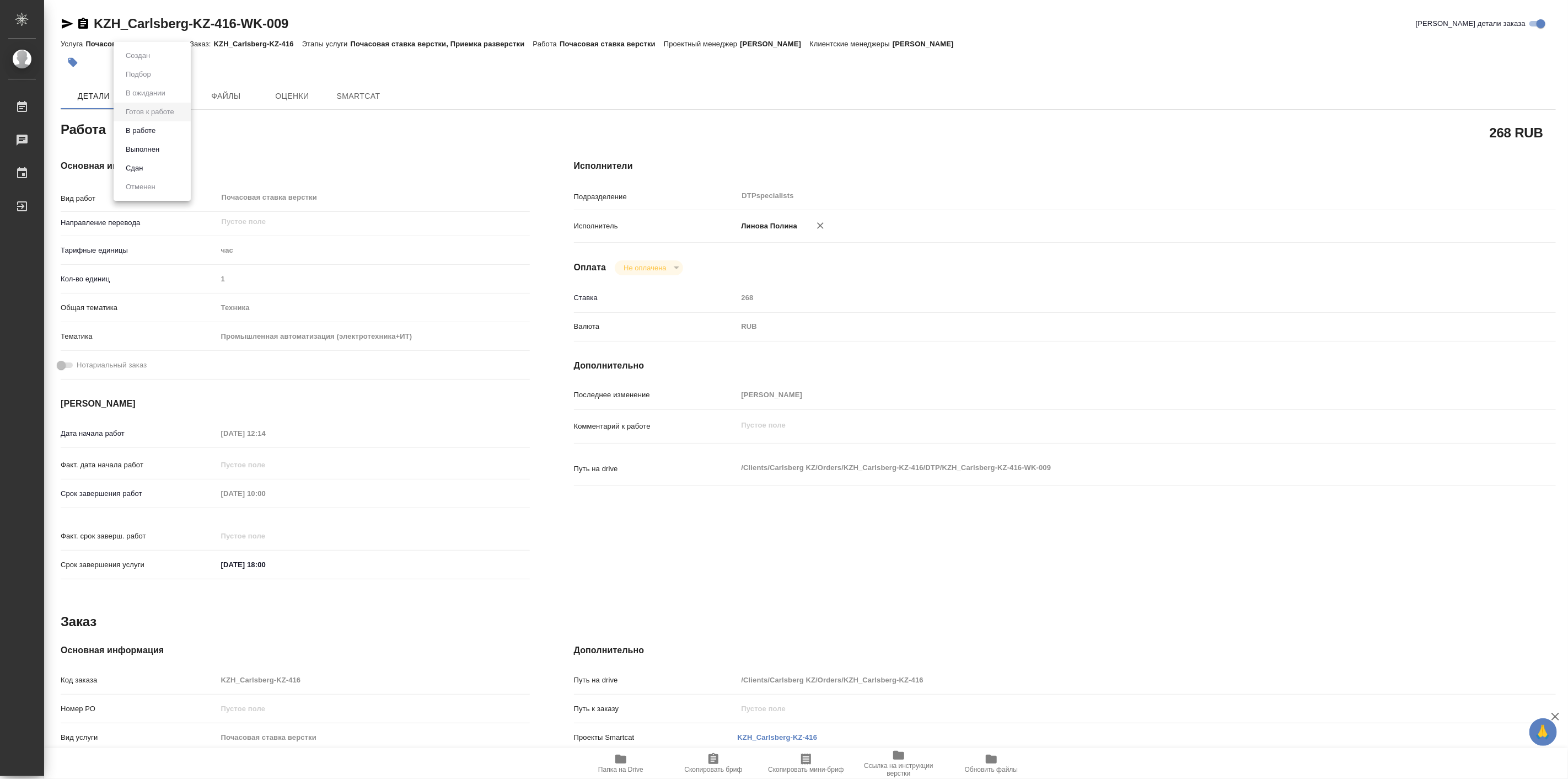
type textarea "x"
click at [161, 133] on li "В работе" at bounding box center [152, 130] width 77 height 19
type textarea "x"
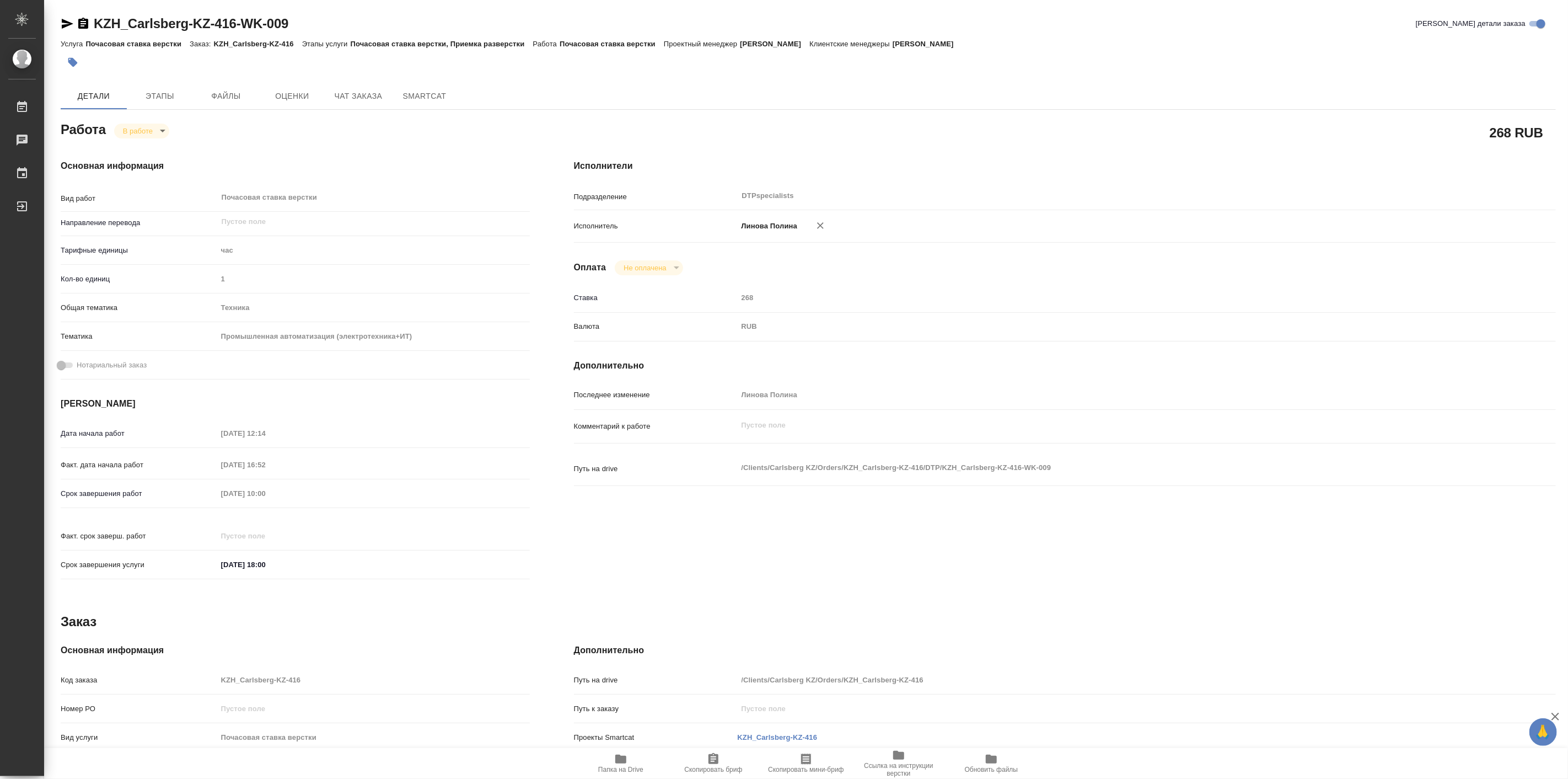
type textarea "x"
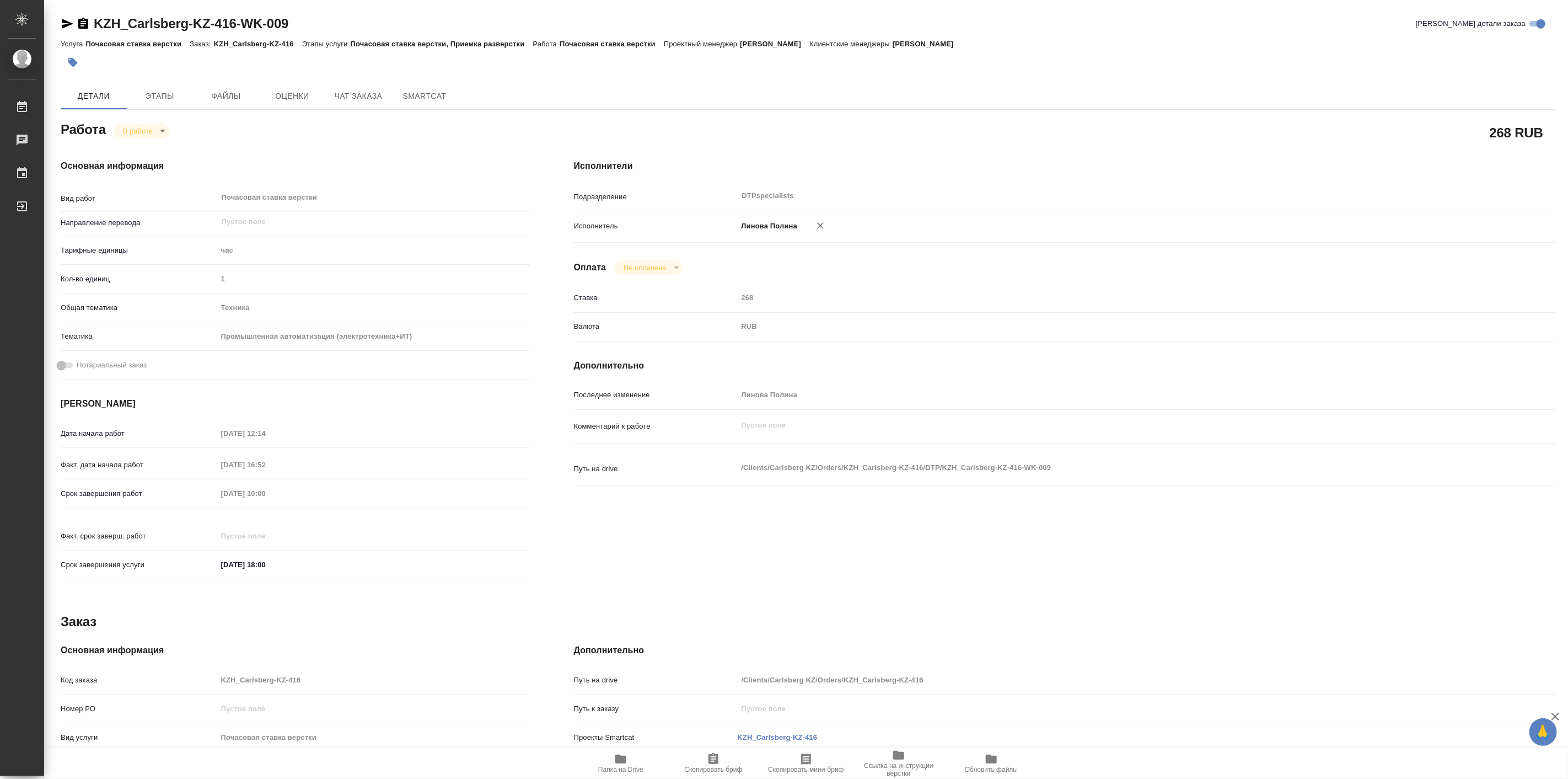
type textarea "x"
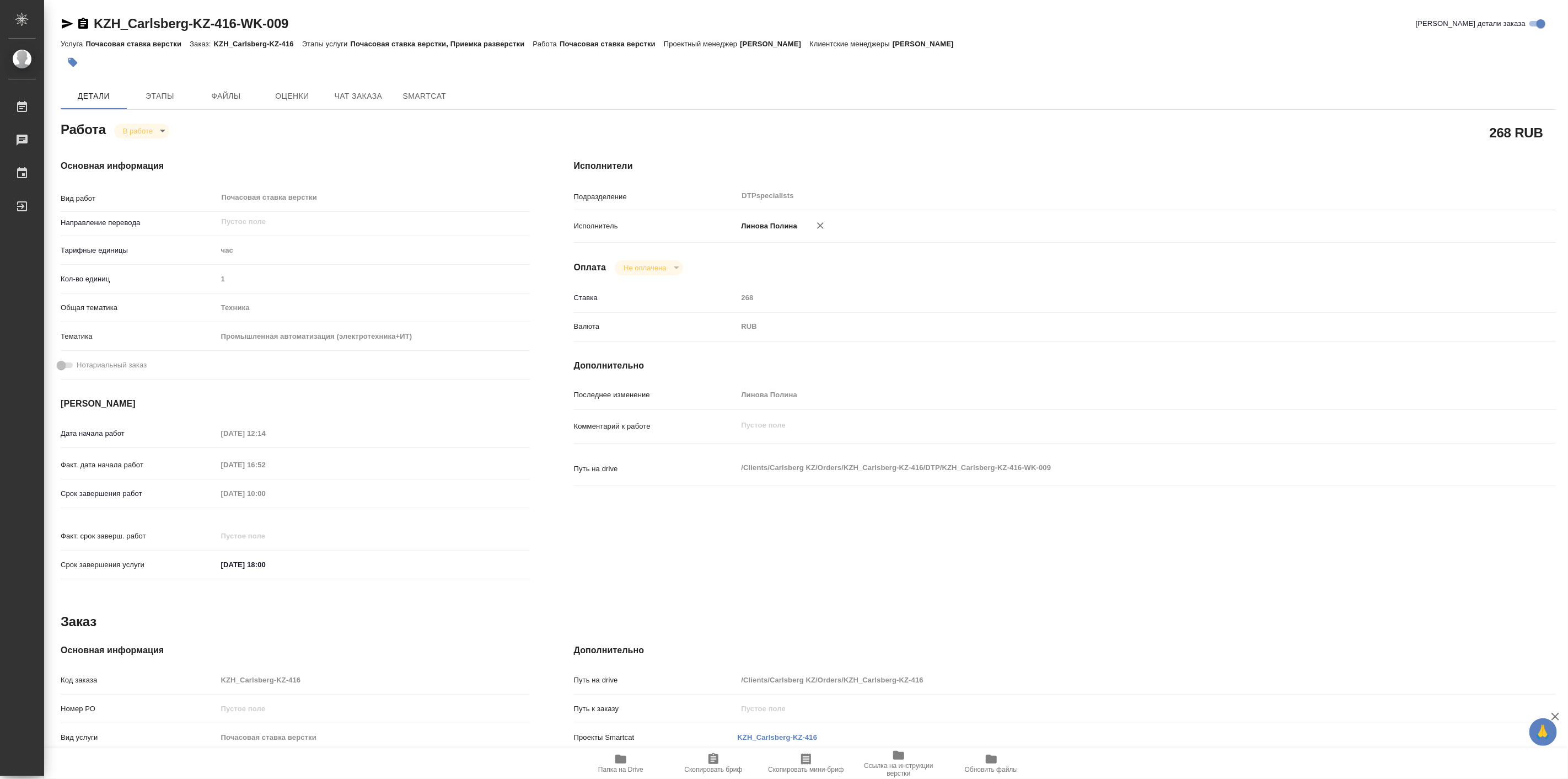
type textarea "x"
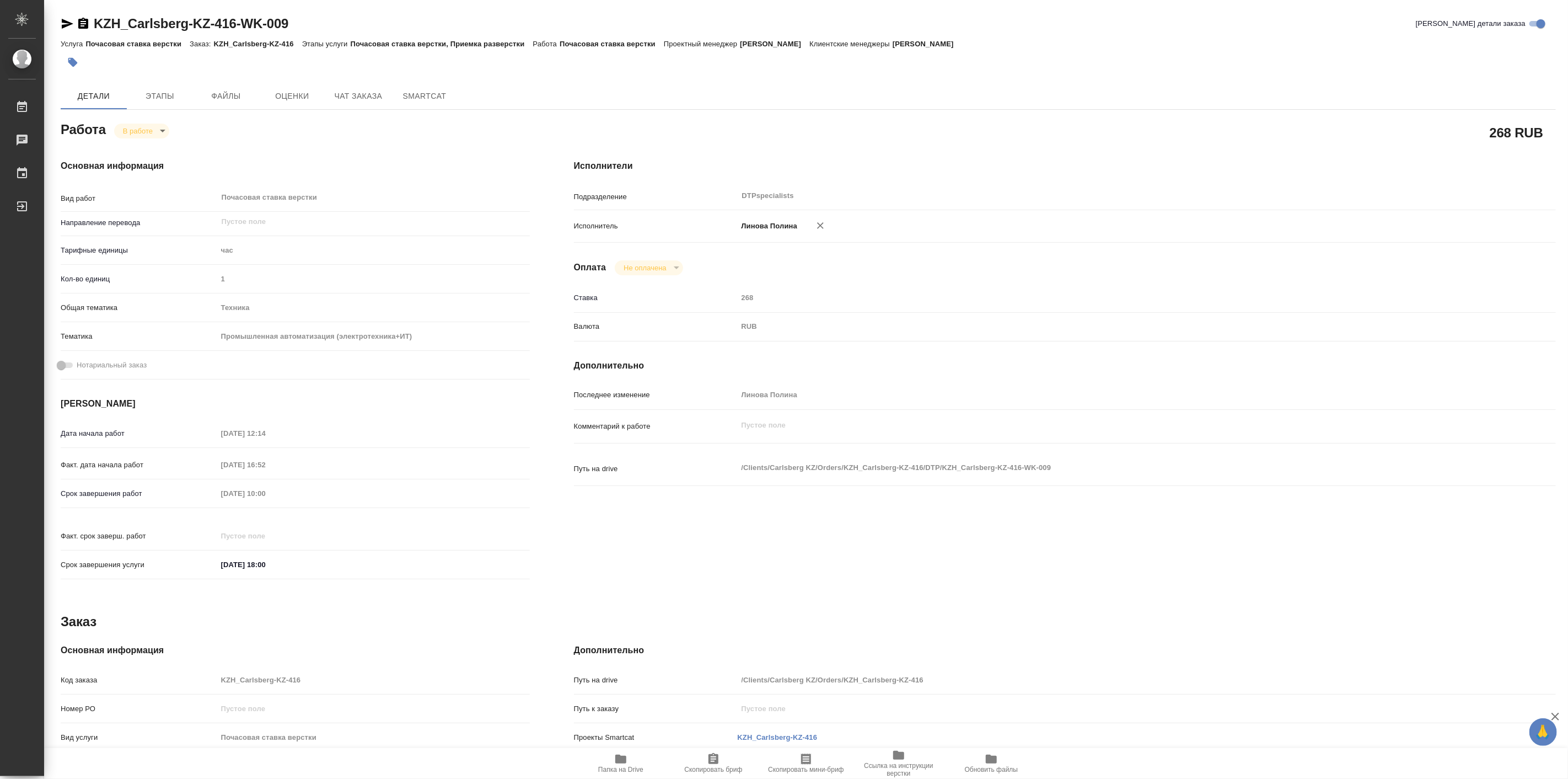
type textarea "x"
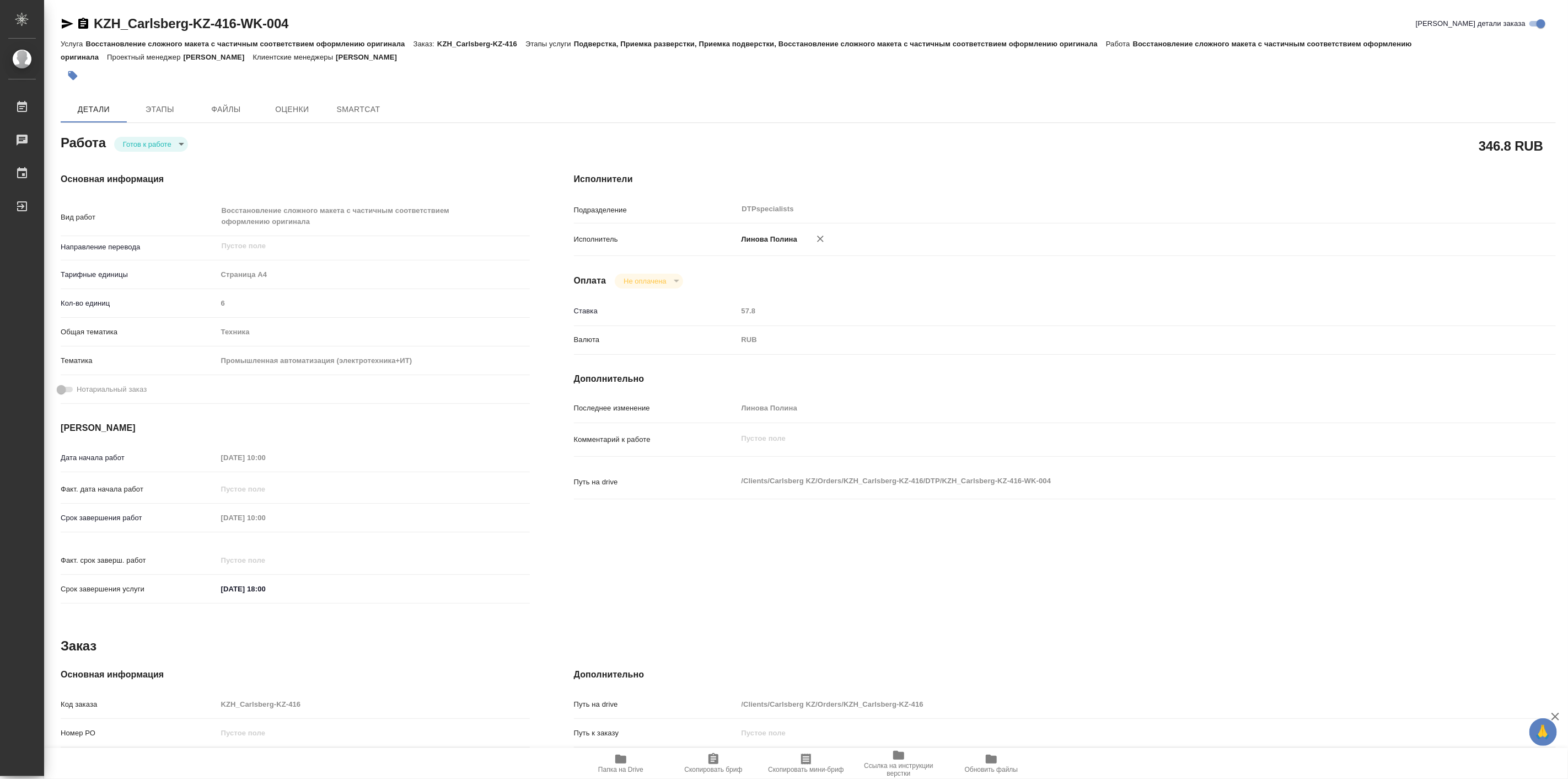
type textarea "x"
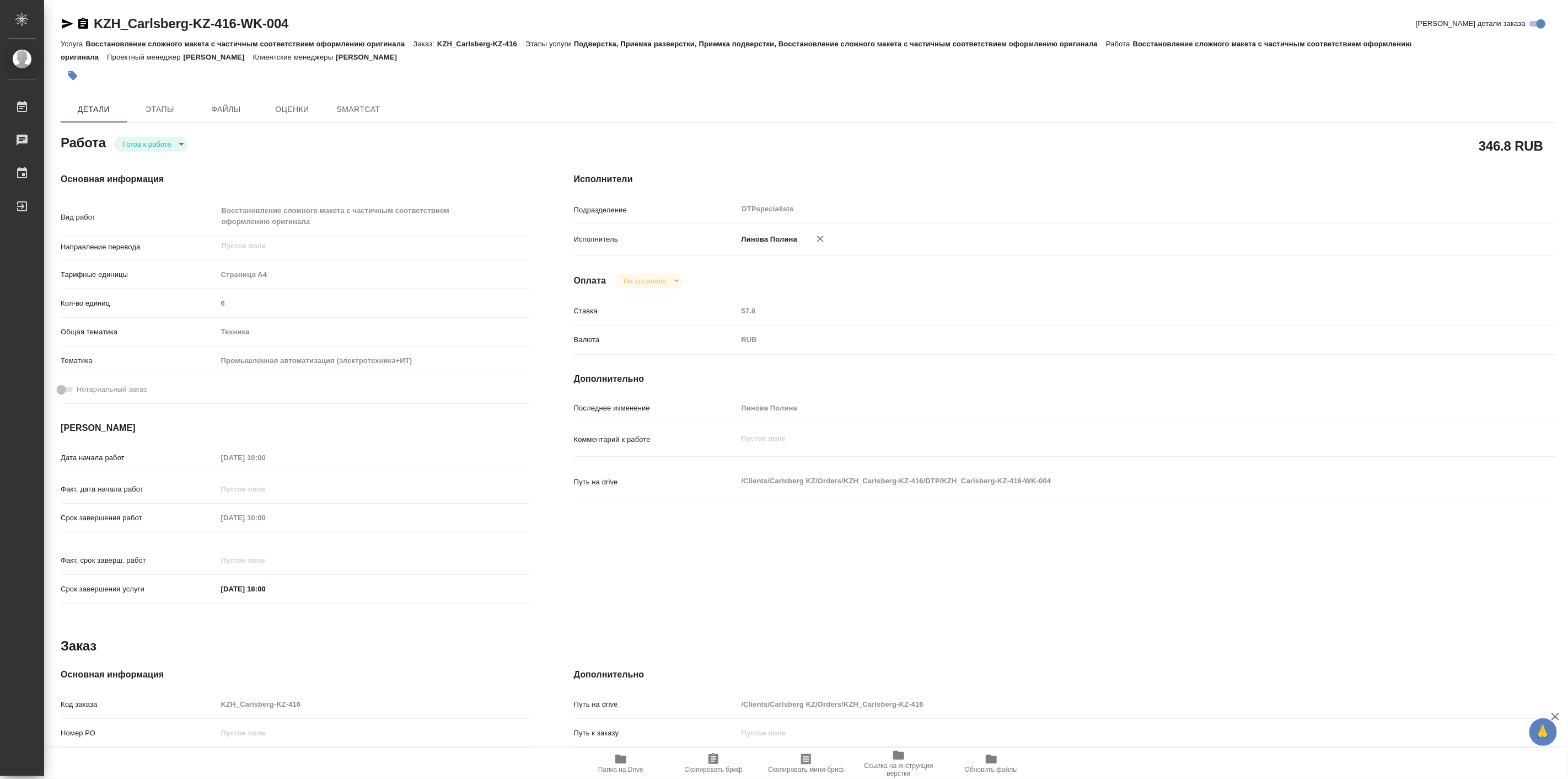
type textarea "x"
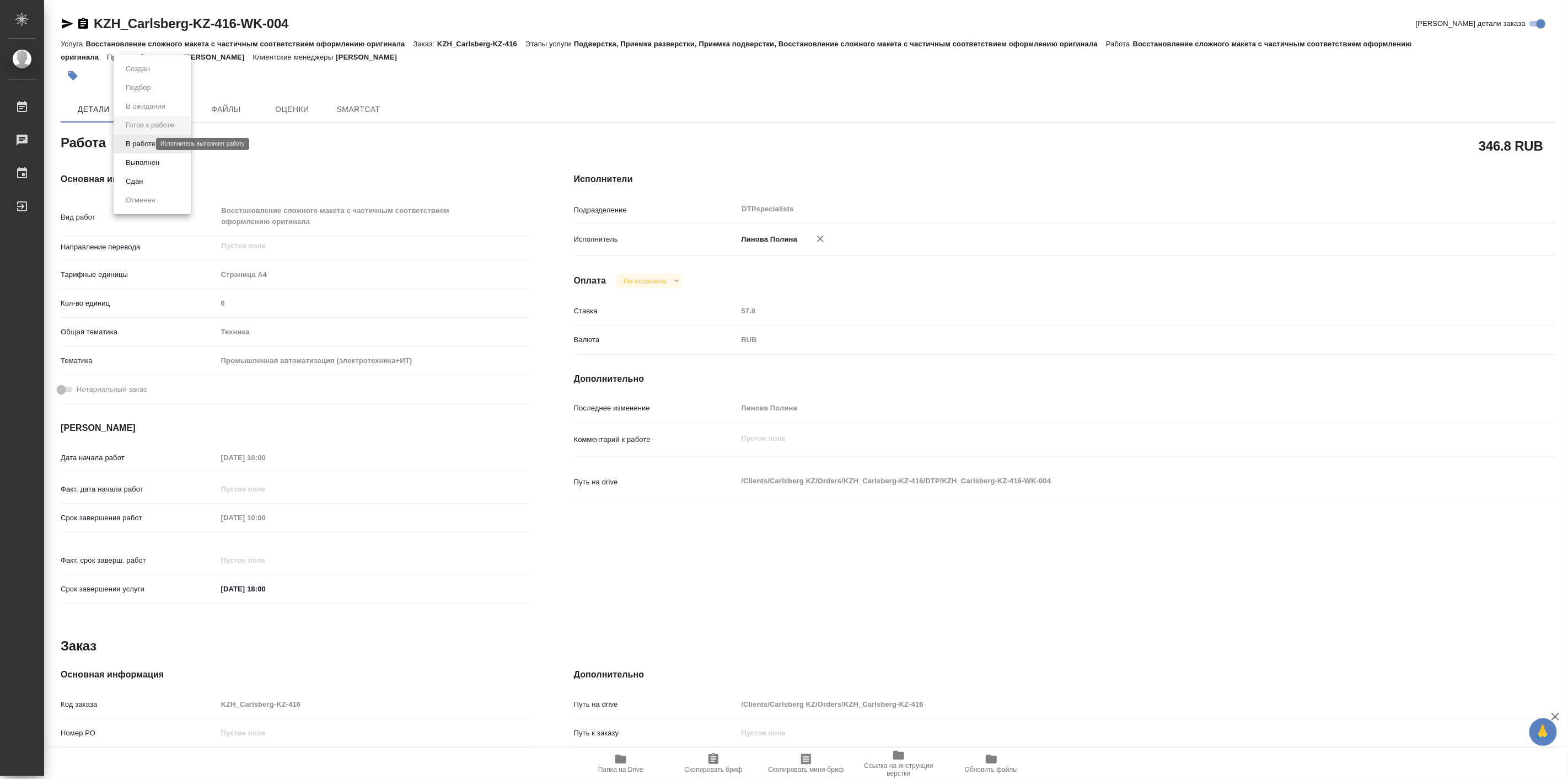
click at [129, 144] on body "🙏 .cls-1 fill:#fff; AWATERA Linova Polina Работы Чаты График Выйти KZH_Carlsber…" at bounding box center [784, 389] width 1568 height 779
type textarea "x"
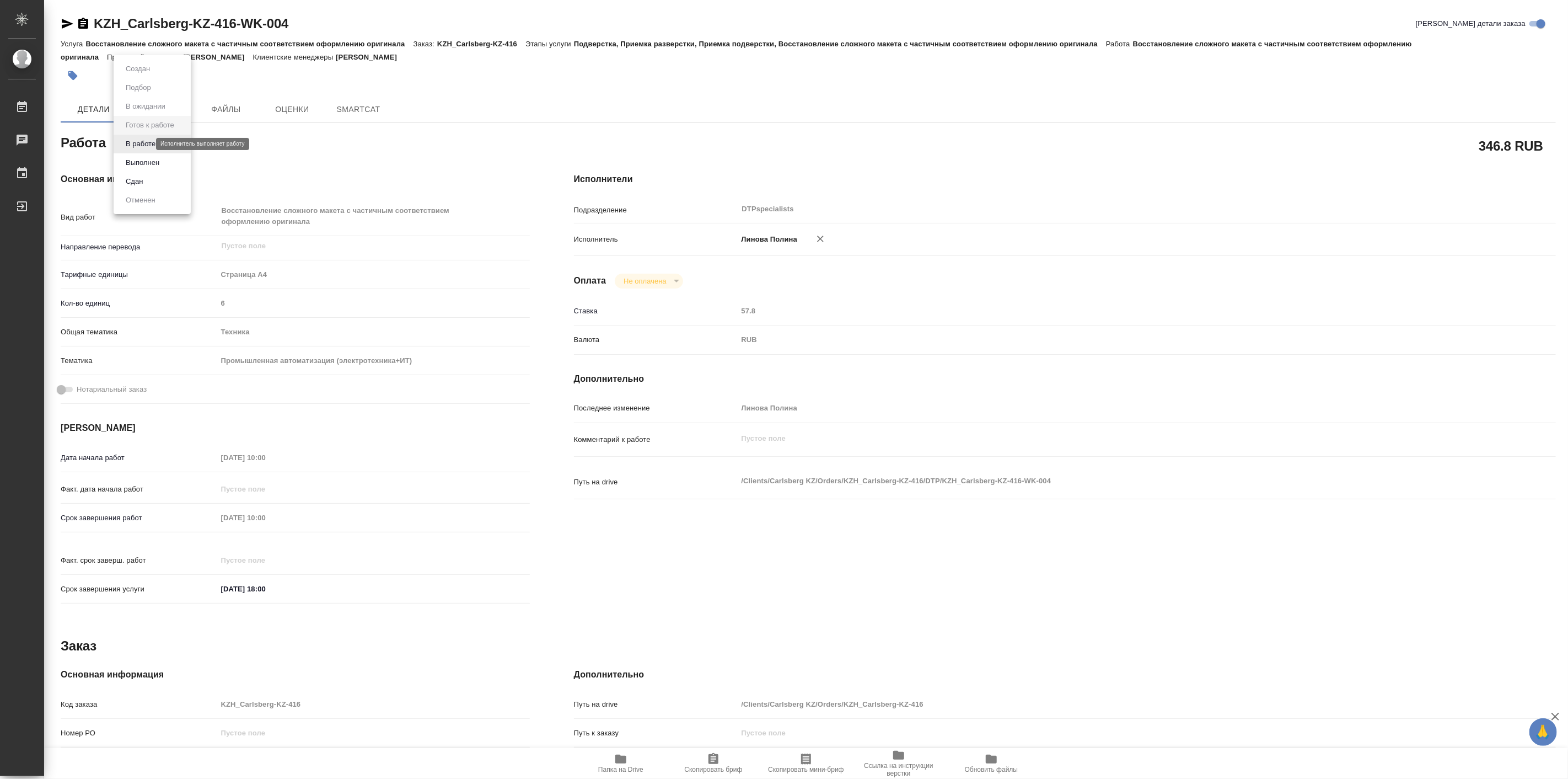
type textarea "x"
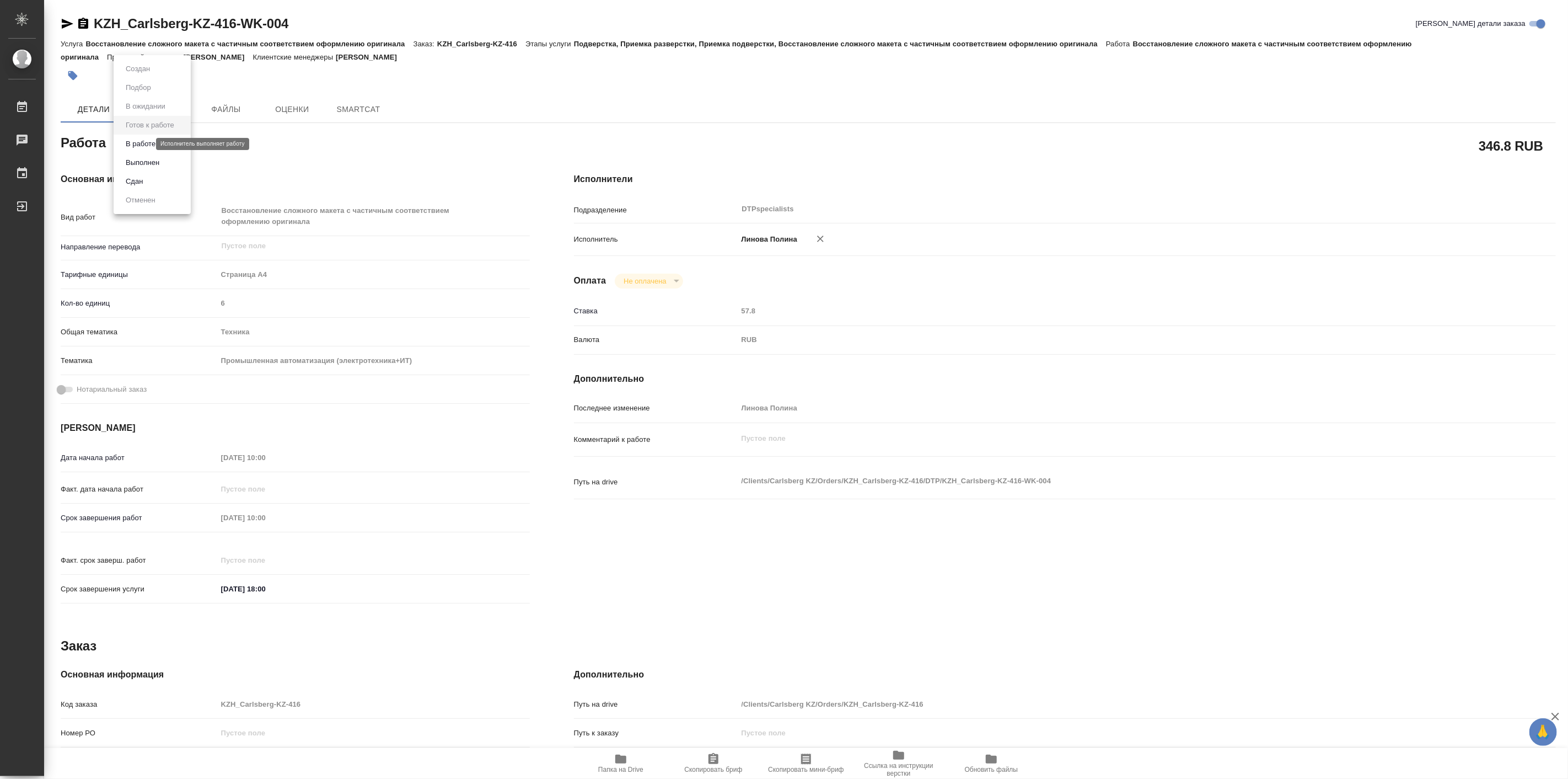
type textarea "x"
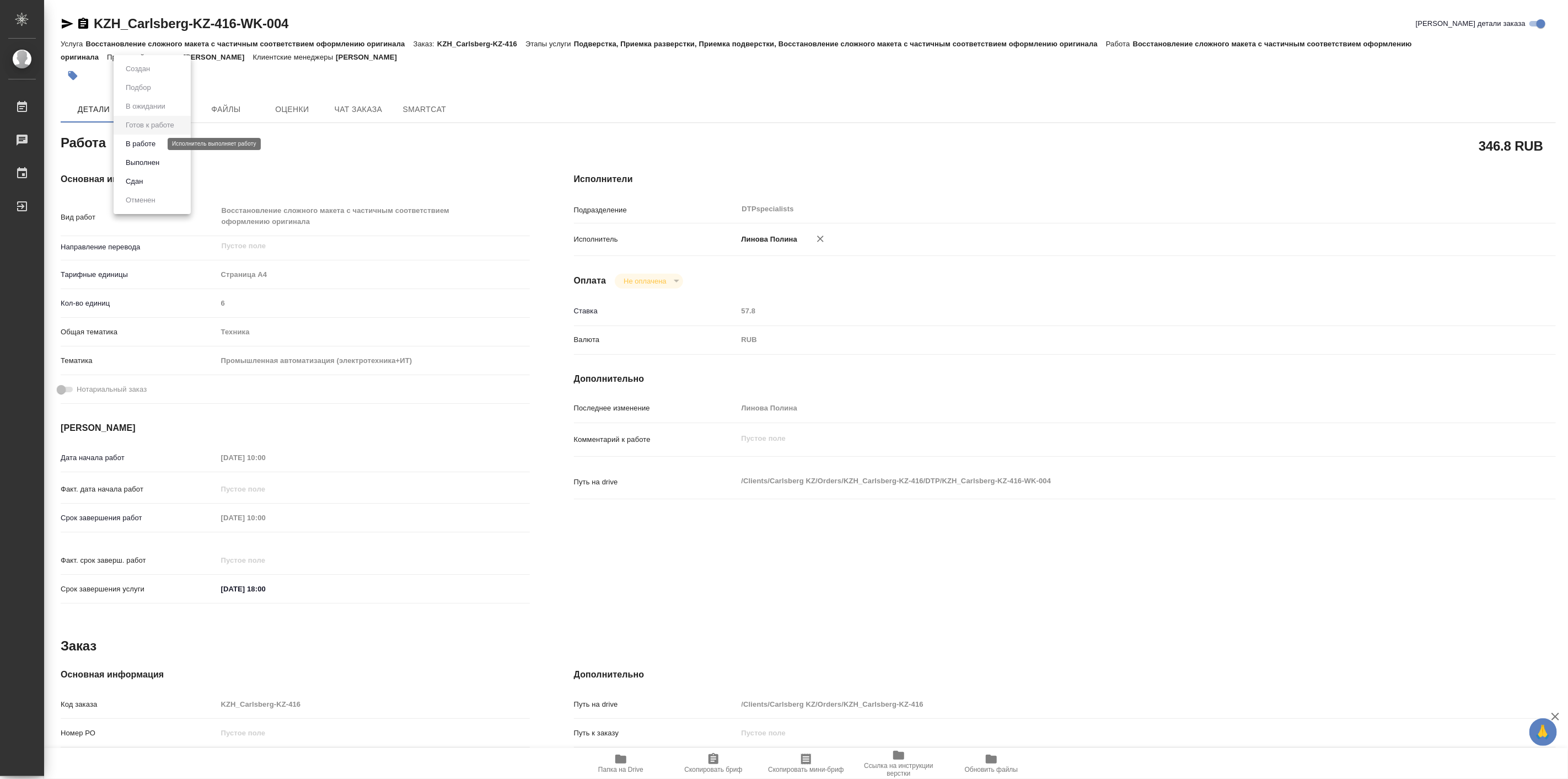
type textarea "x"
click at [149, 148] on button "В работе" at bounding box center [141, 144] width 37 height 12
type textarea "x"
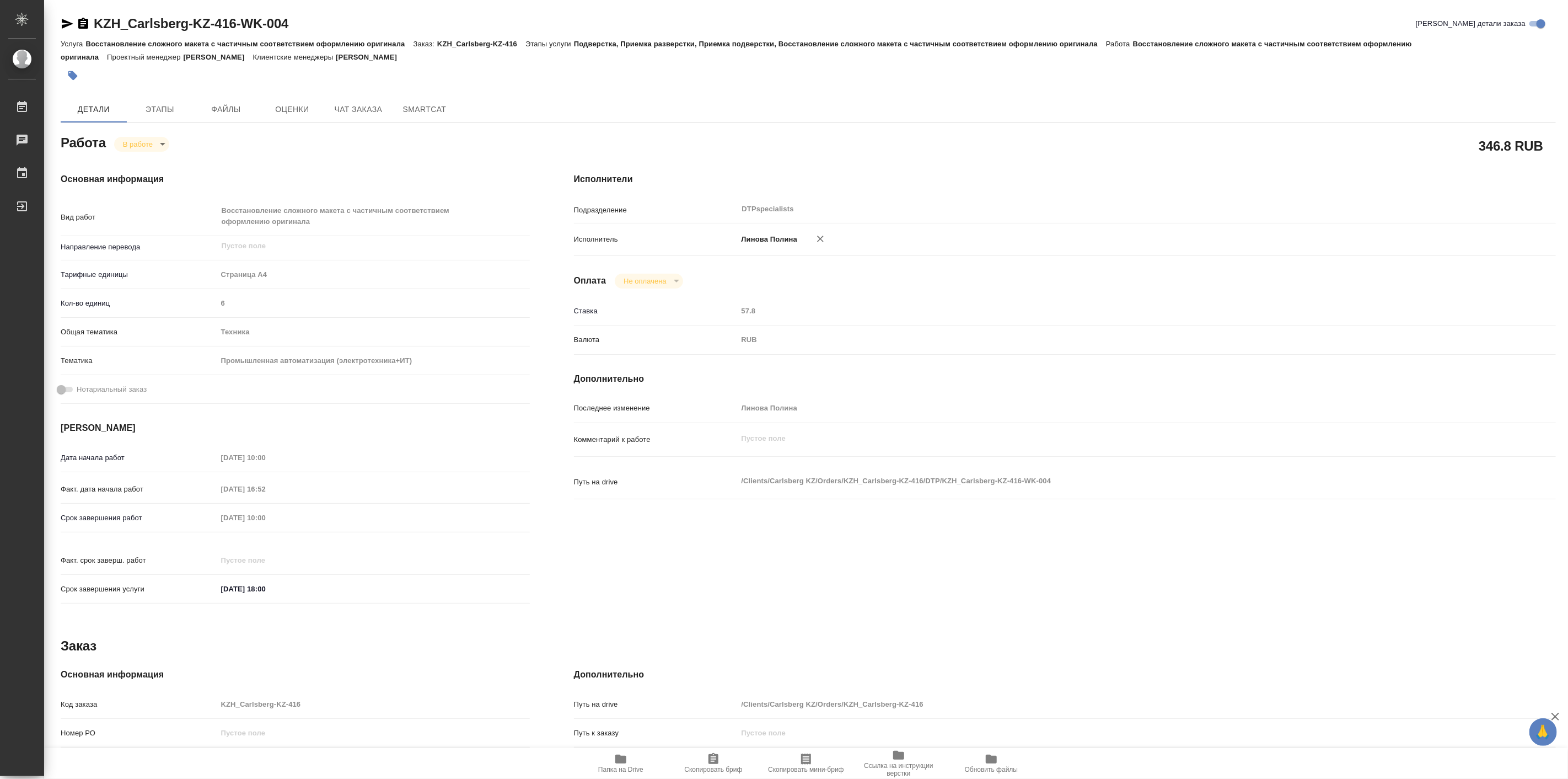
type textarea "x"
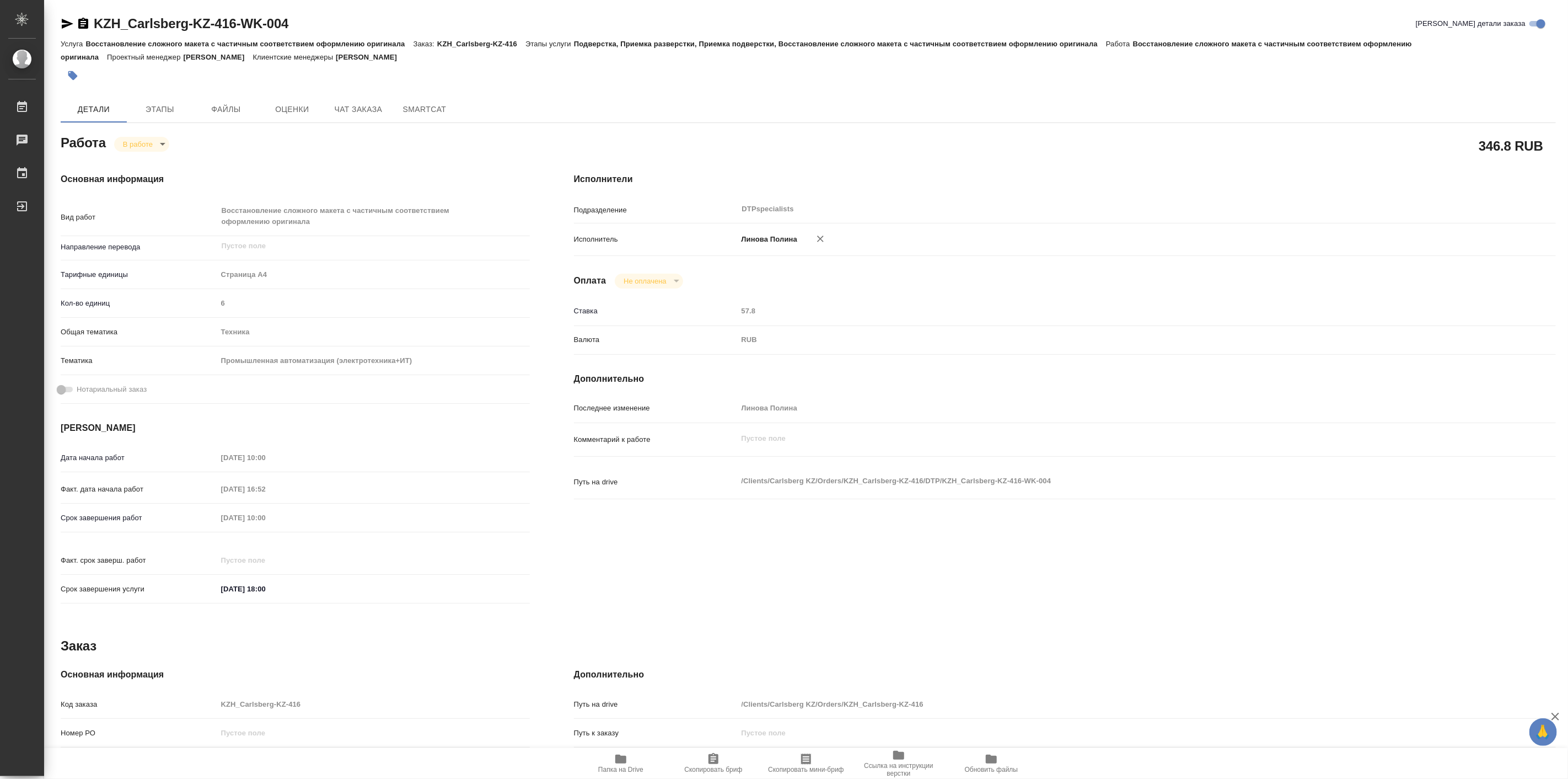
type textarea "x"
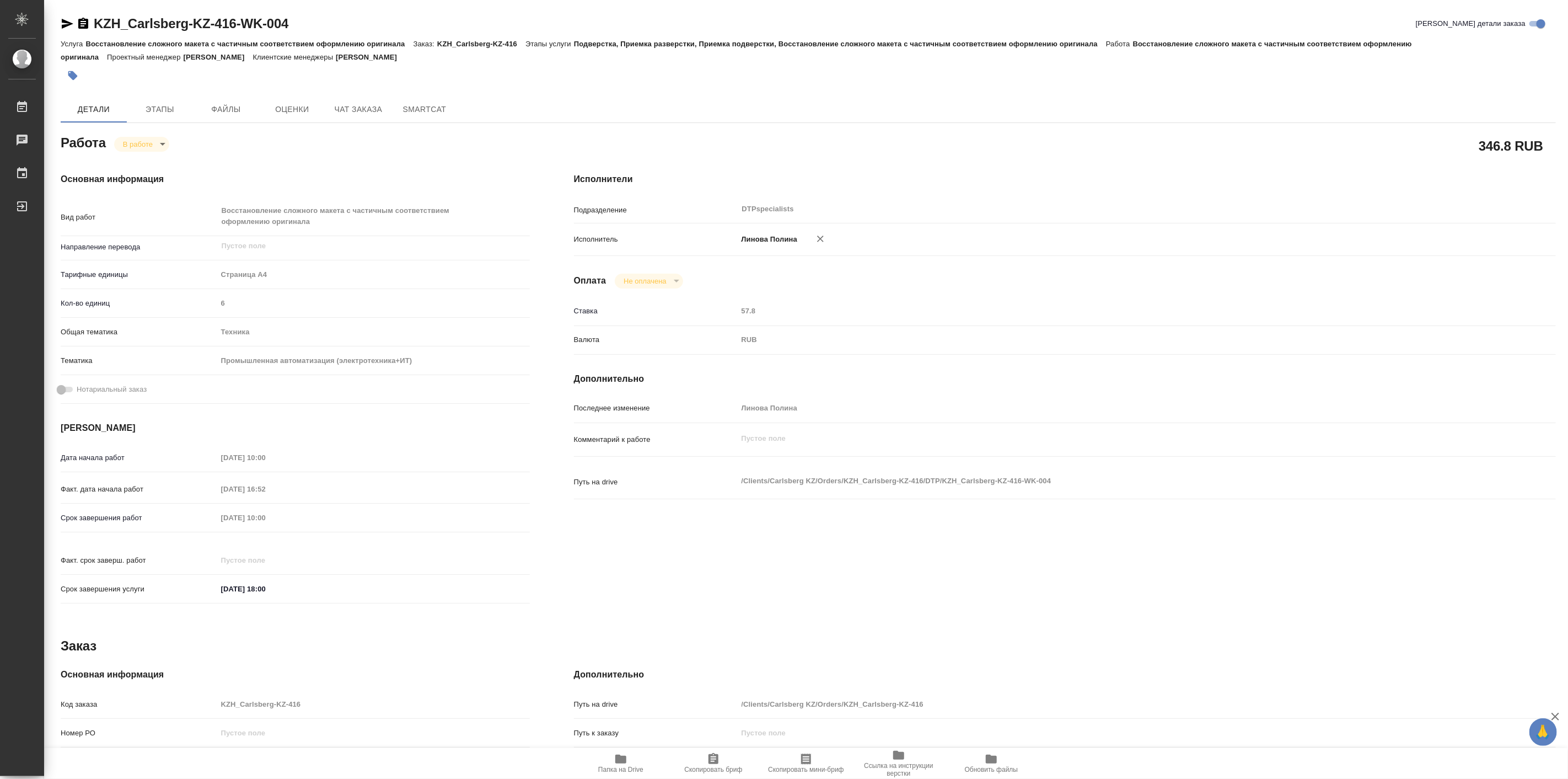
type textarea "x"
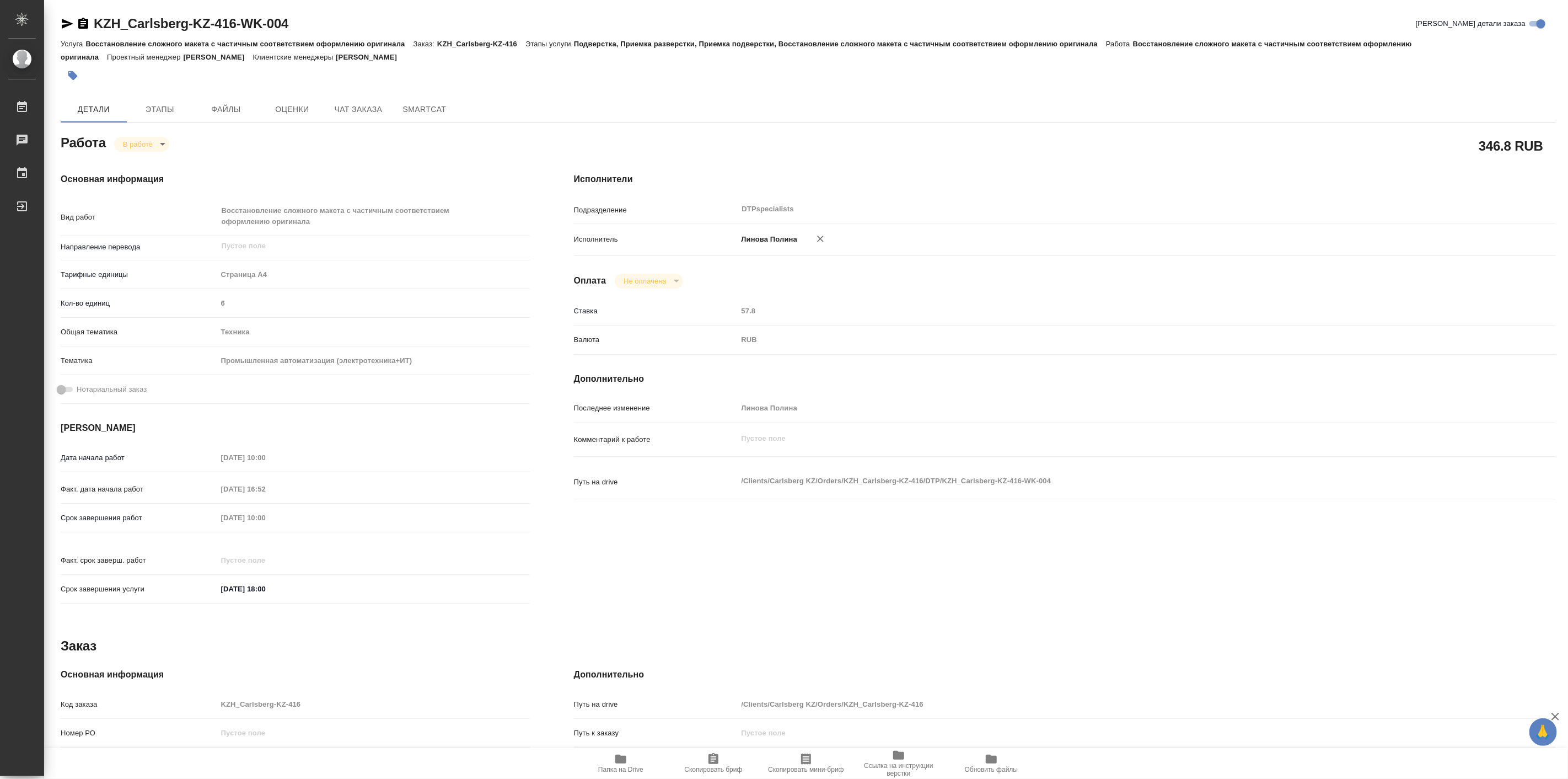
type textarea "x"
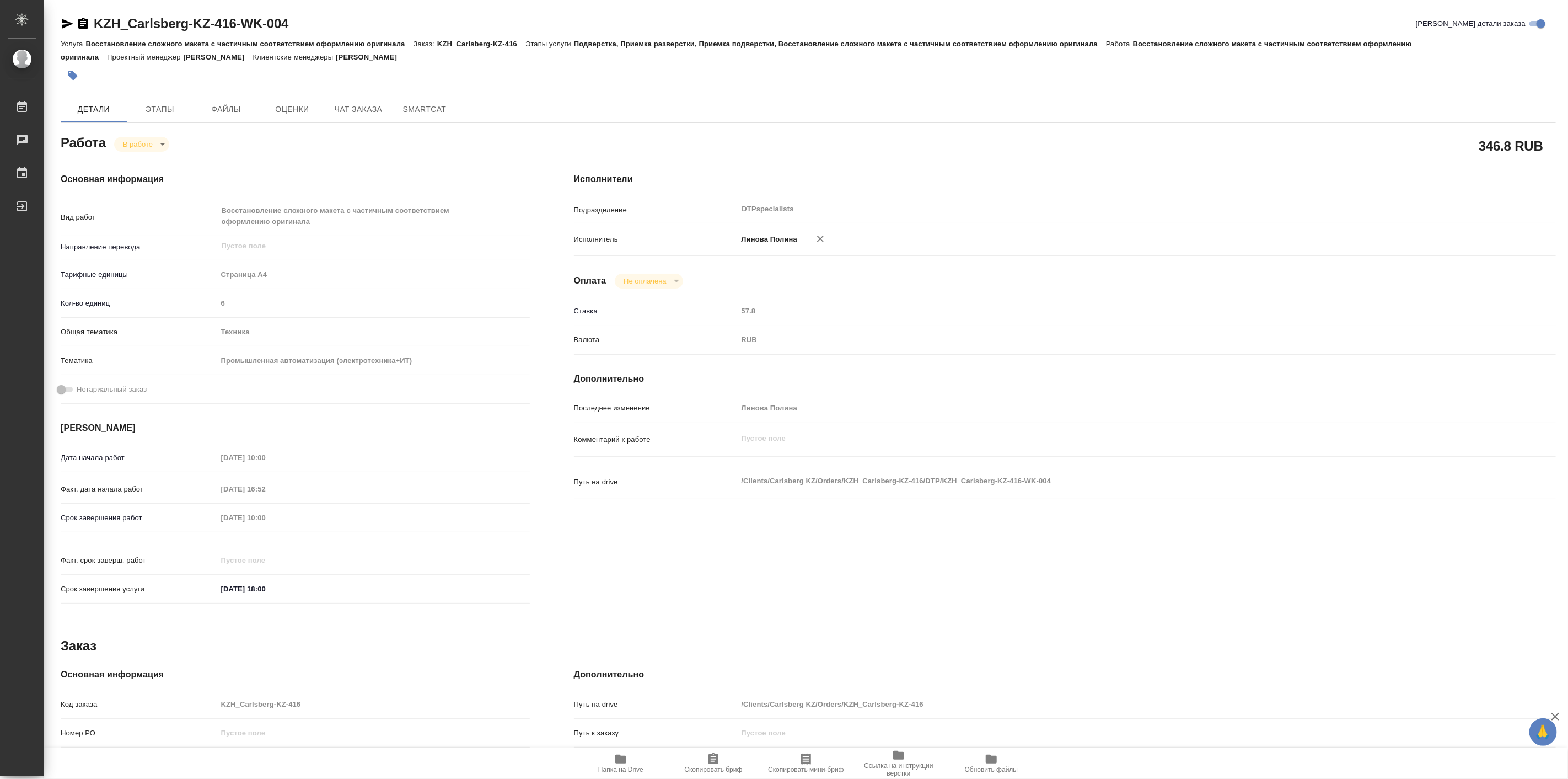
type textarea "x"
